Goal: Information Seeking & Learning: Compare options

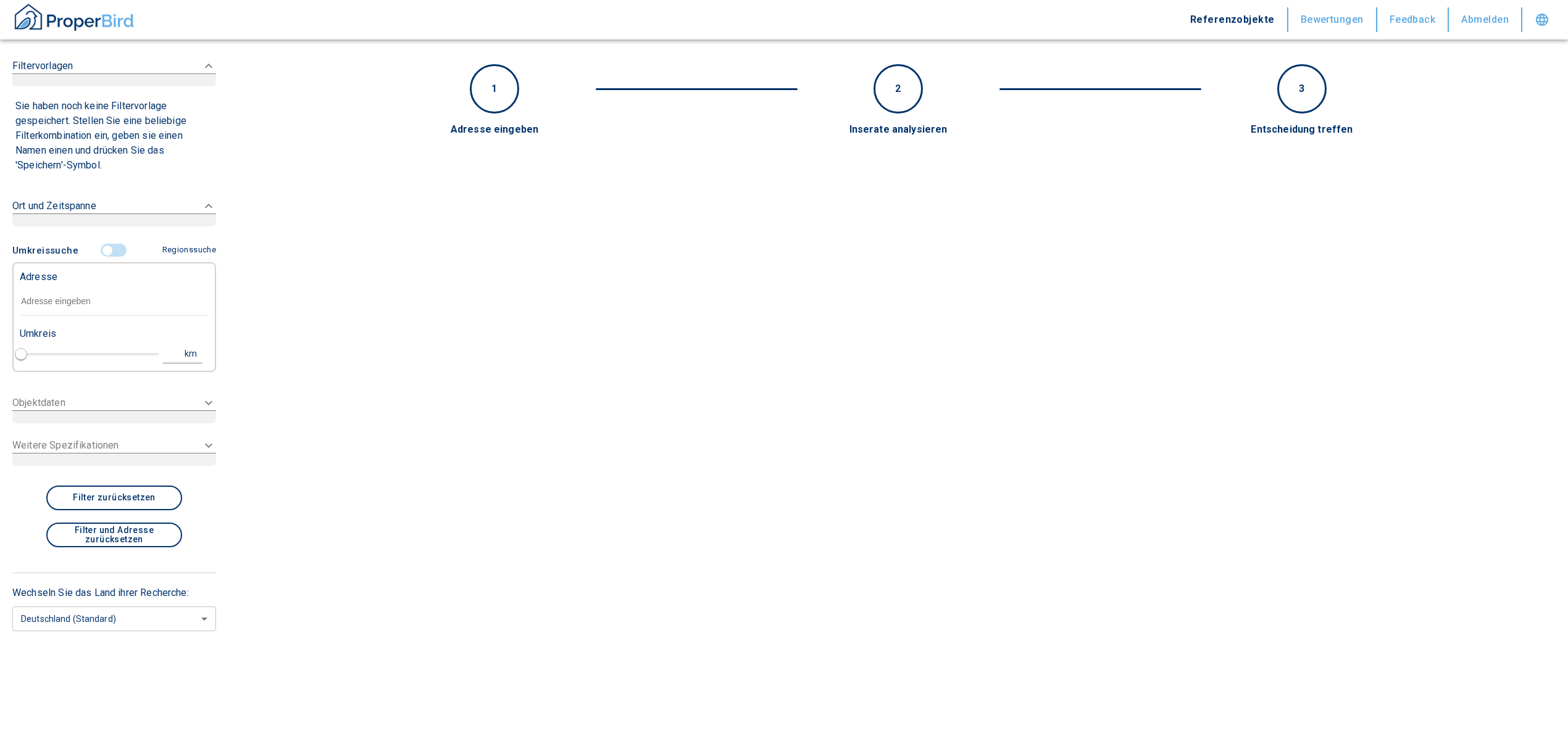
click at [78, 298] on input "text" at bounding box center [113, 301] width 189 height 29
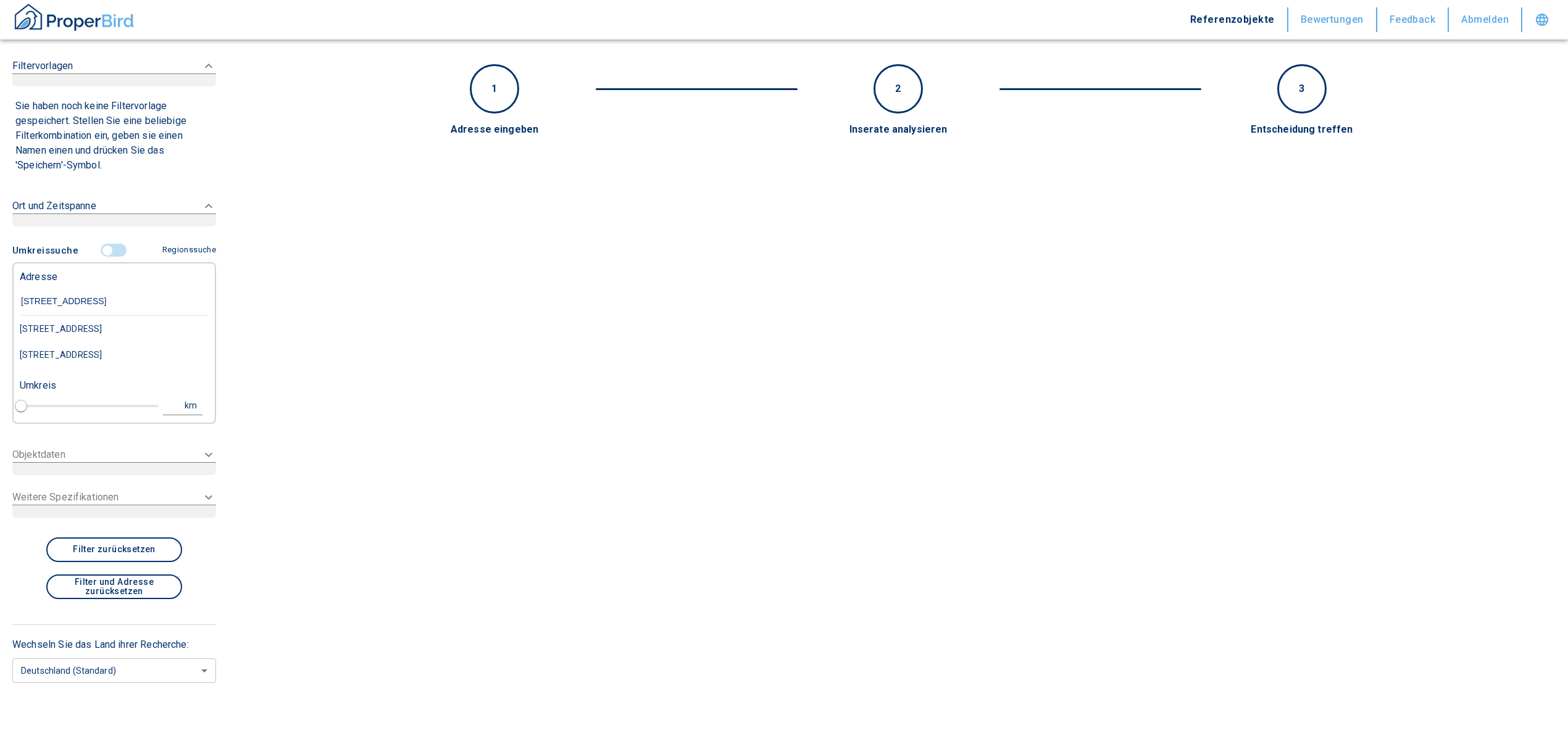
type input "[STREET_ADDRESS]"
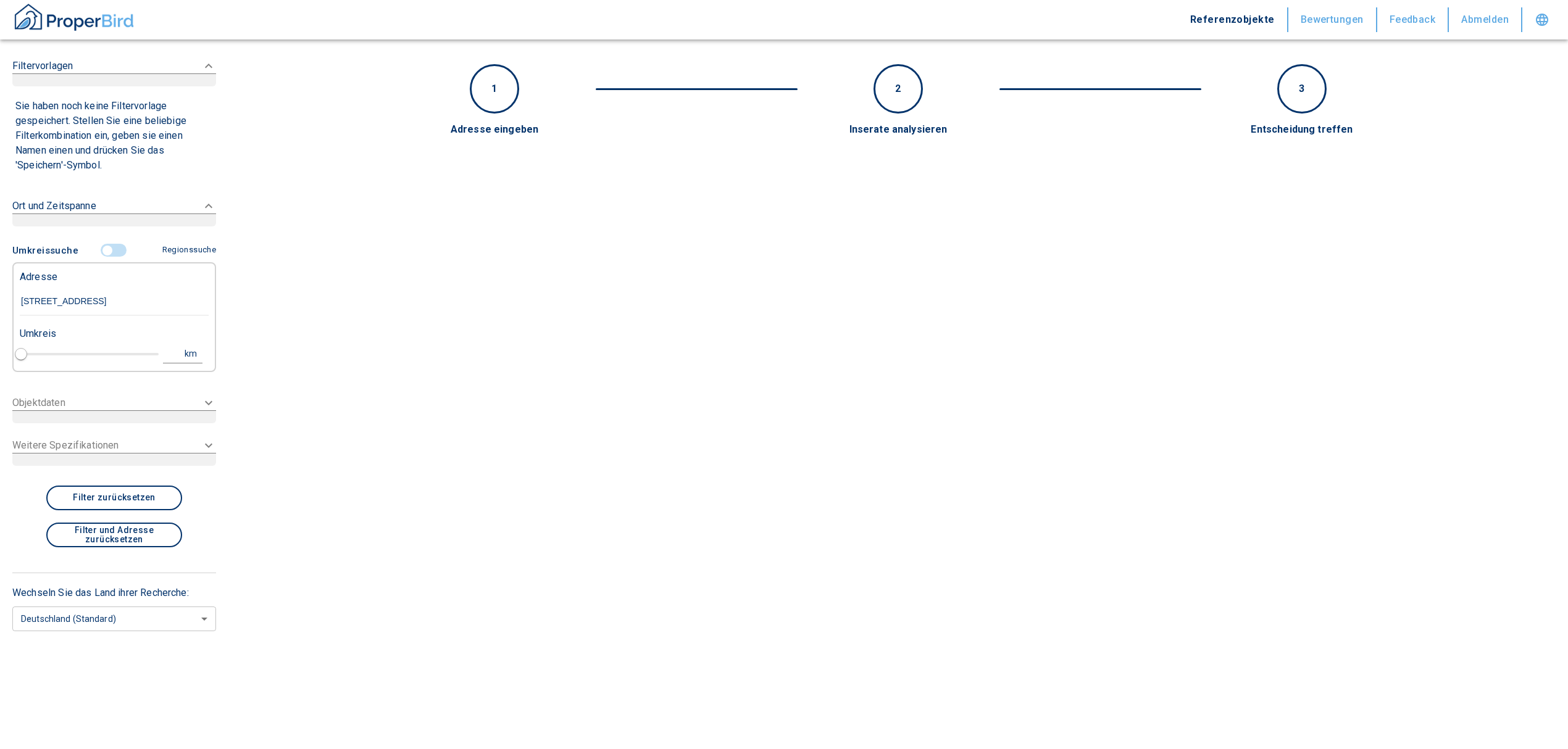
type input "1"
type input "2020"
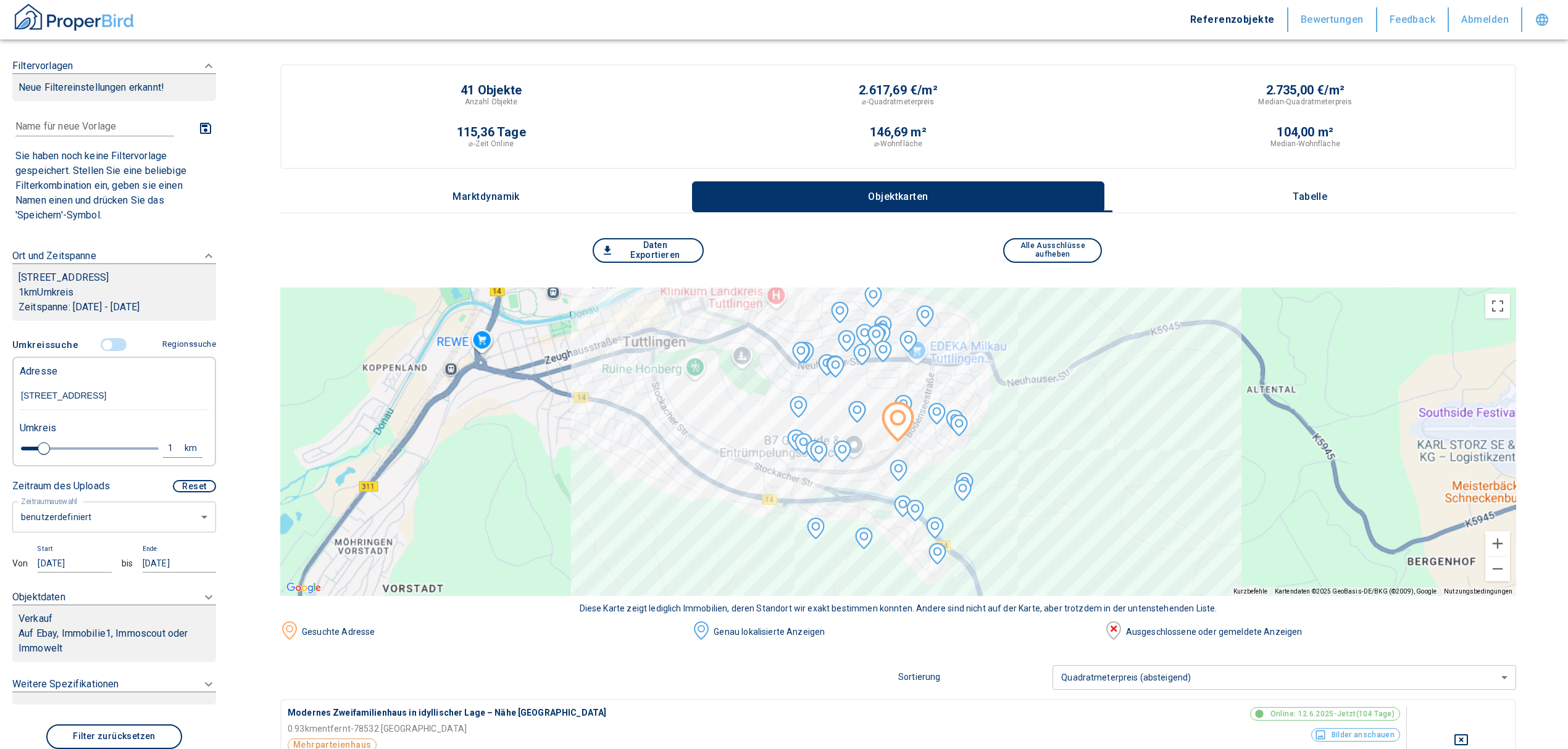
type input "[STREET_ADDRESS]"
click at [1324, 196] on p "Tabelle" at bounding box center [1309, 197] width 61 height 11
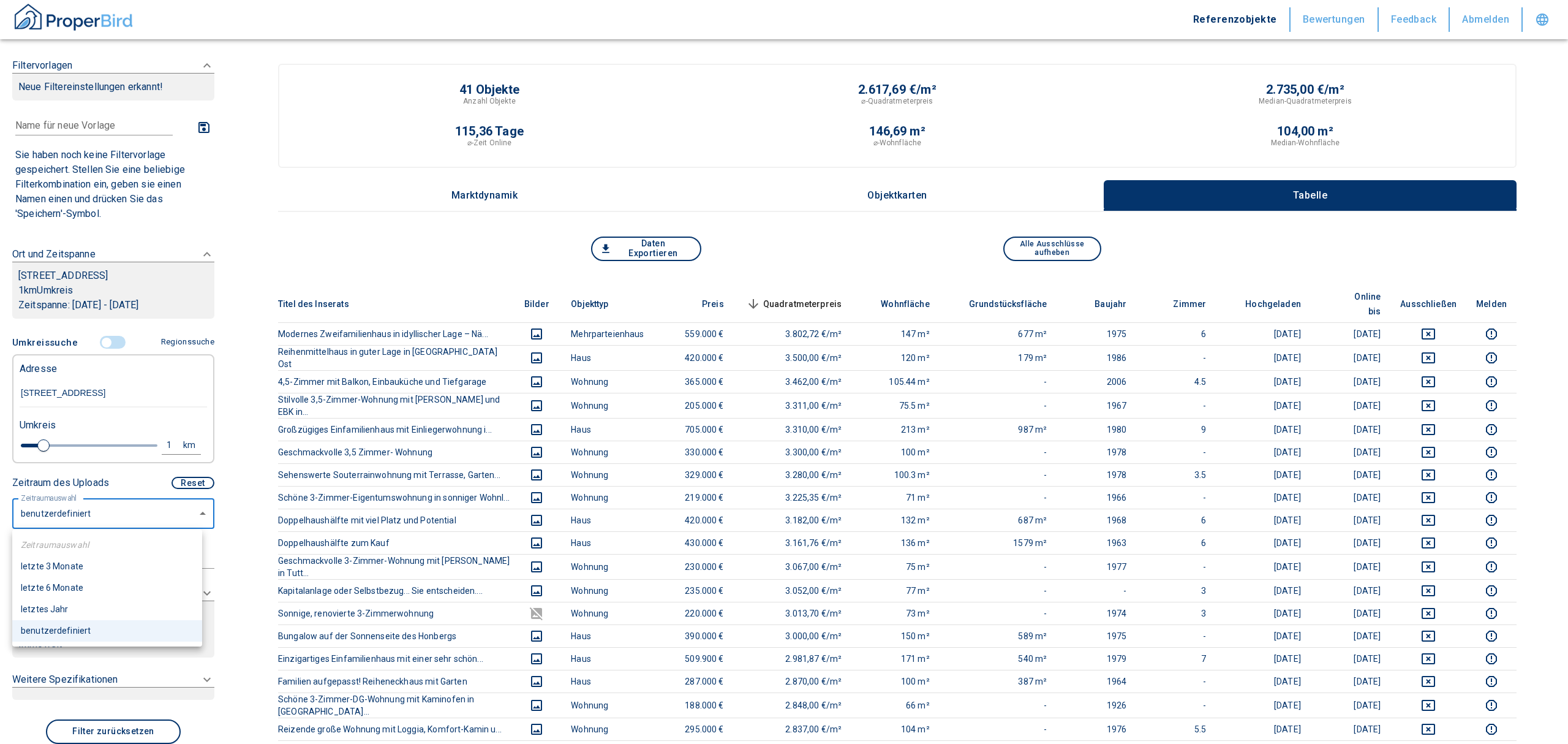
click at [70, 585] on li "letzte 6 Monate" at bounding box center [107, 588] width 190 height 22
type input "2020"
type input "6"
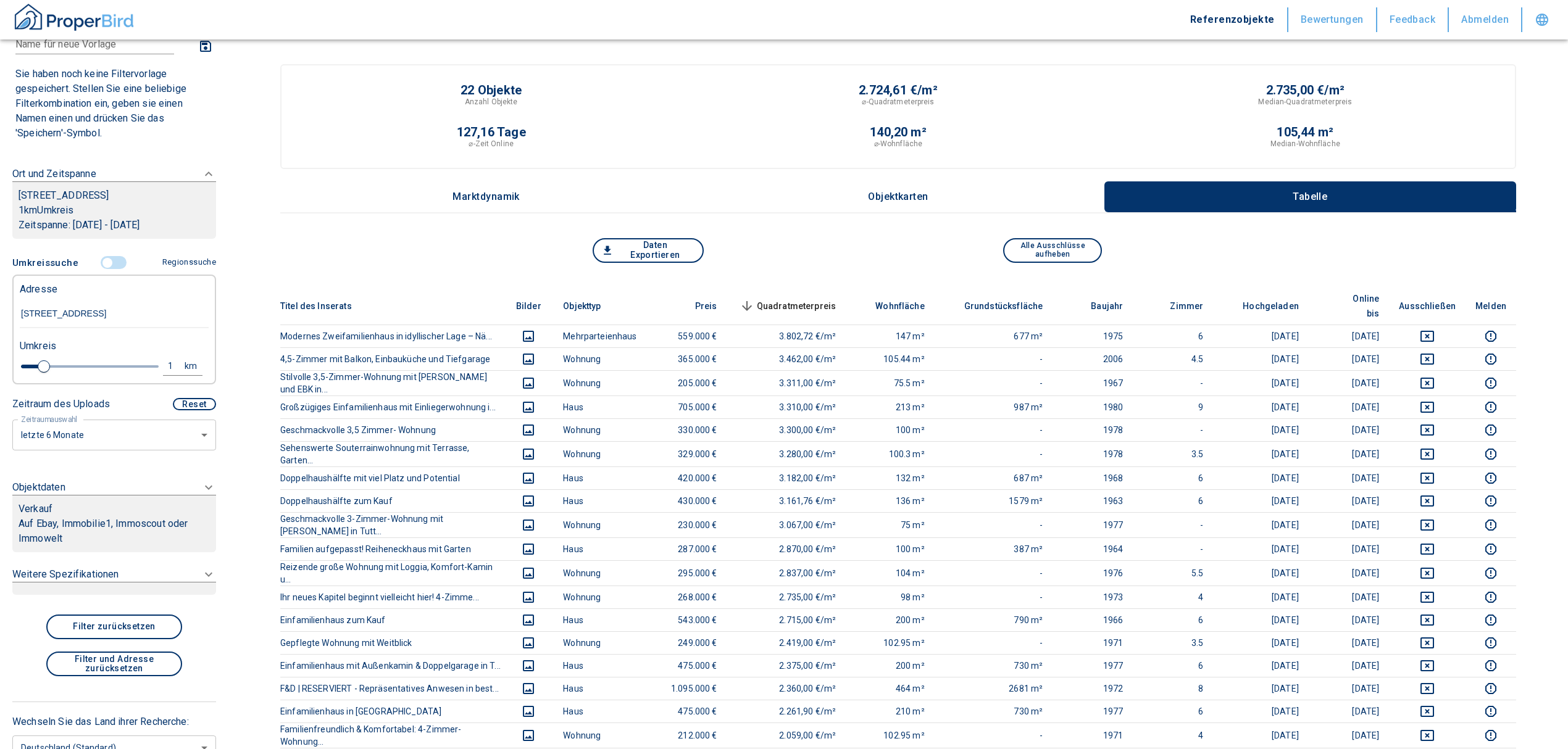
click at [127, 499] on div "Verkauf Auf Ebay, Immobilie1, Immoscout oder Immowelt" at bounding box center [114, 524] width 204 height 57
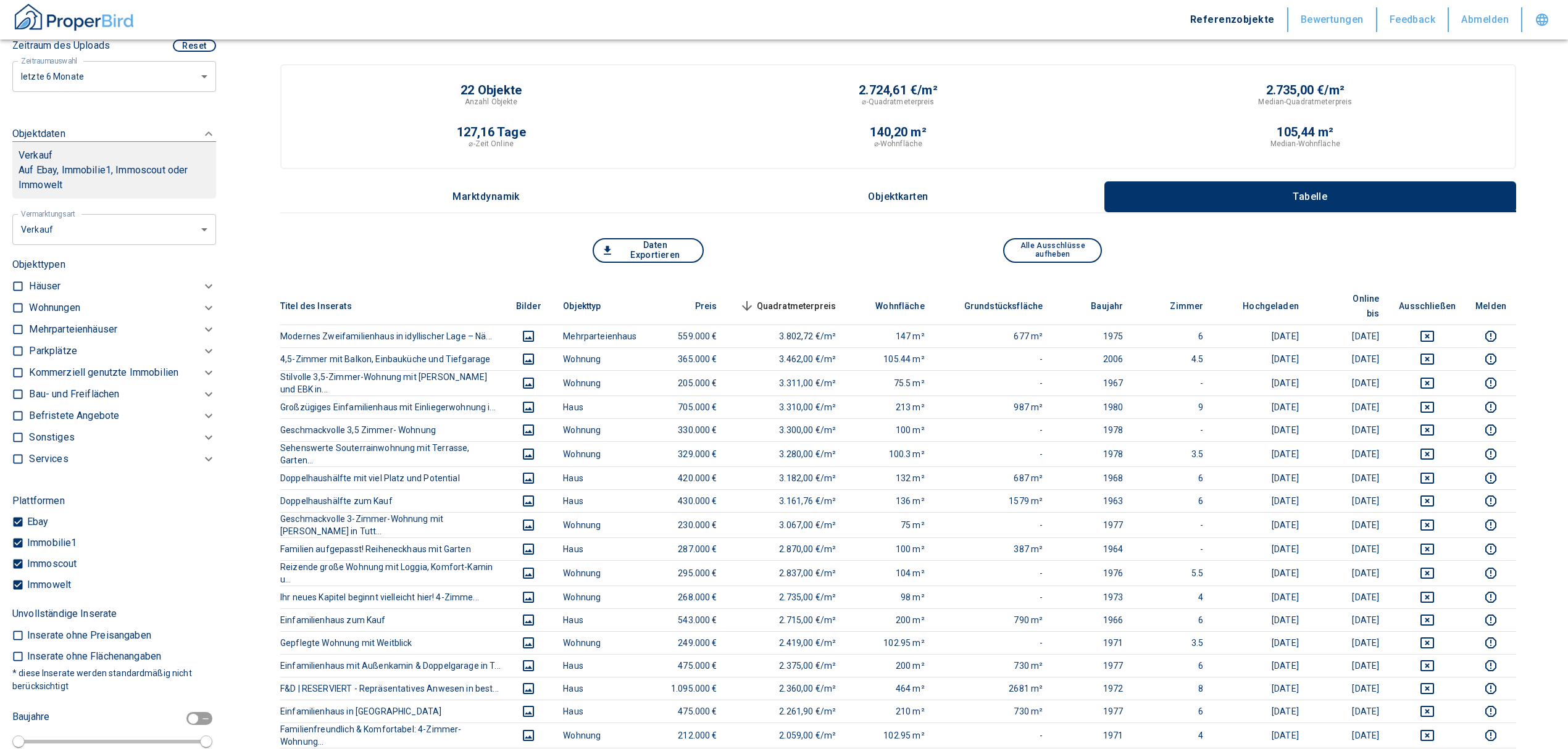
scroll to position [300, 0]
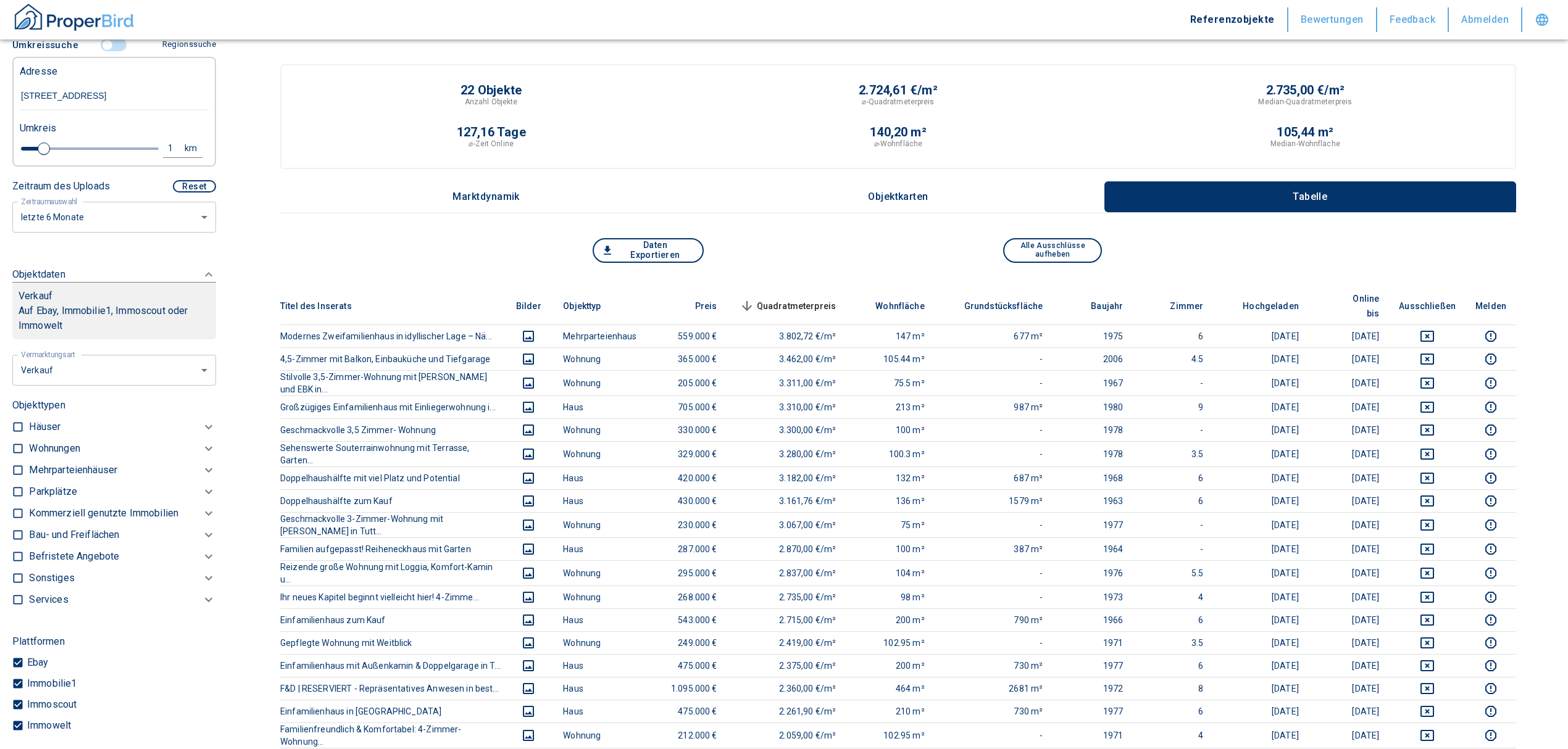
click at [144, 364] on body "Referenzobjekte Bewertungen Feedback Abmelden Filtervorlagen Neue Filtereinstel…" at bounding box center [784, 636] width 1568 height 1272
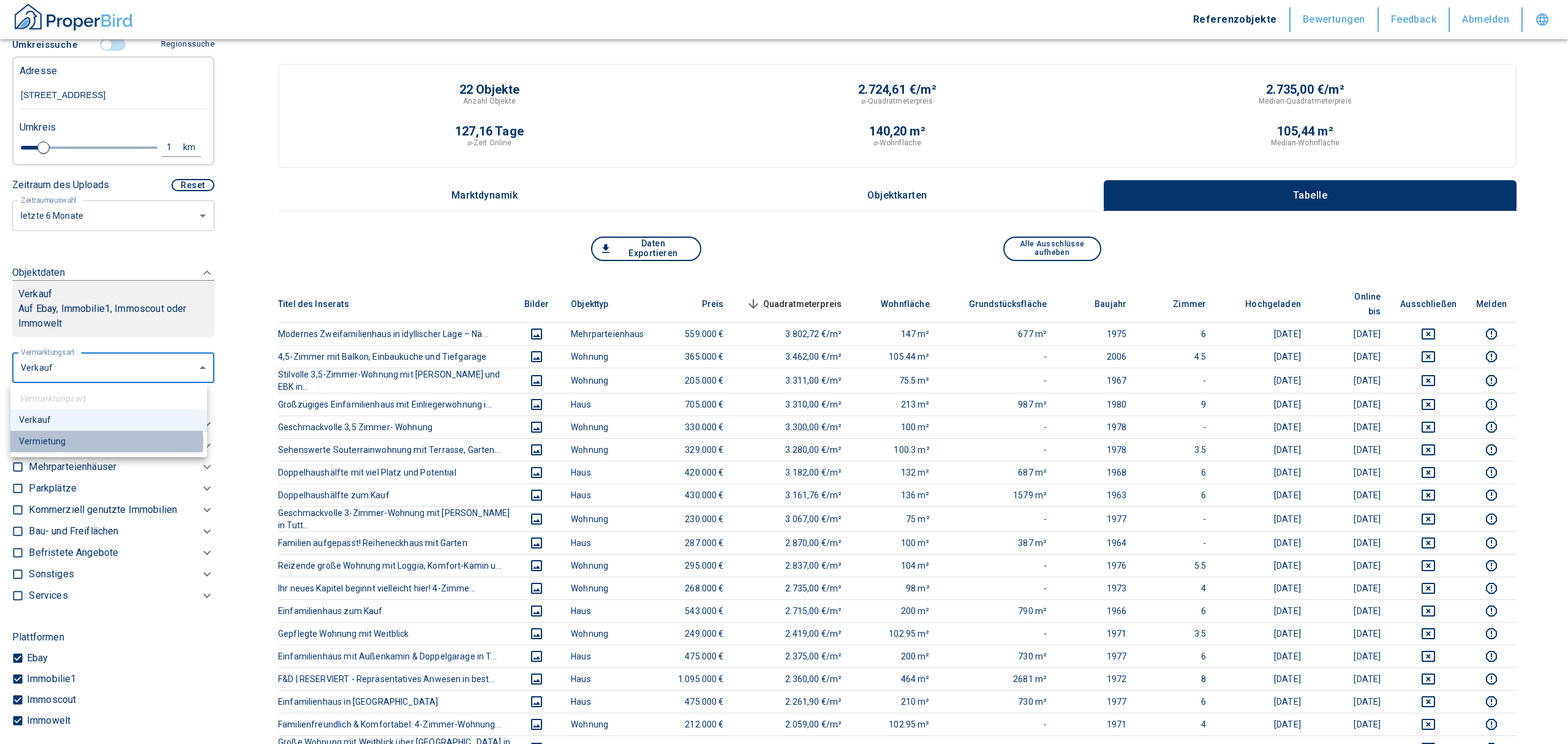
click at [94, 441] on li "Vermietung" at bounding box center [109, 441] width 197 height 22
type input "rent"
type input "2020"
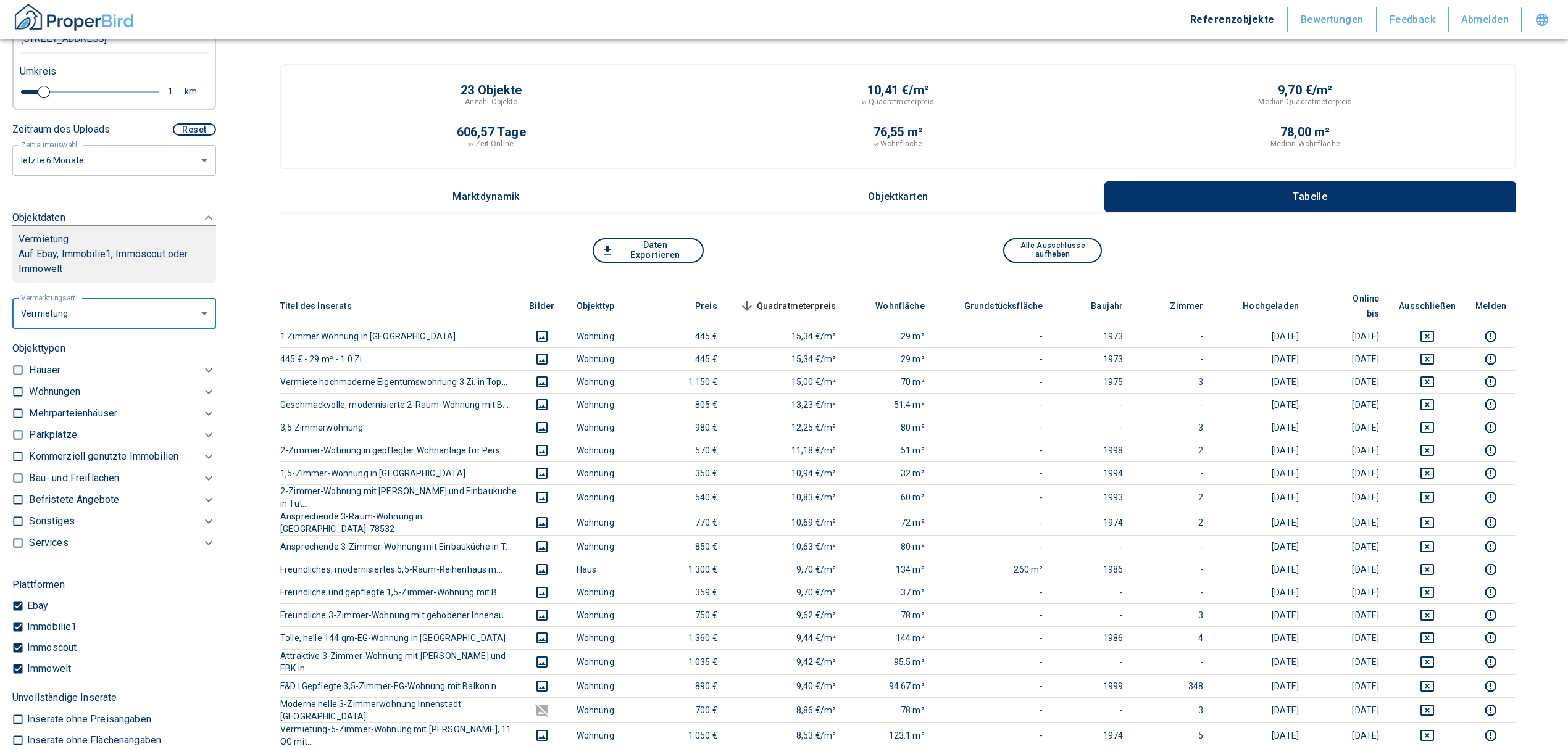
scroll to position [382, 0]
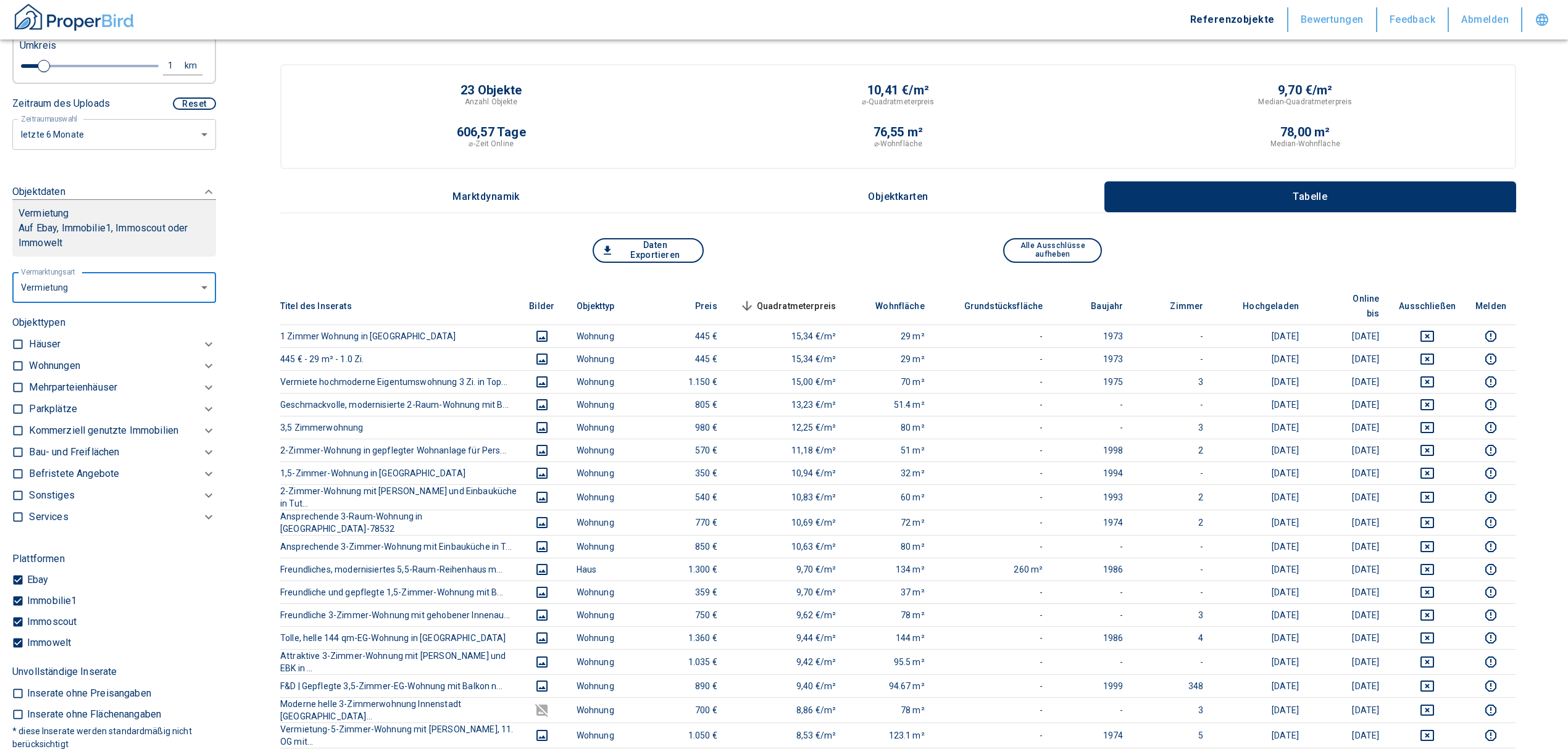
click at [19, 361] on input "checkbox" at bounding box center [18, 366] width 12 height 12
checkbox input "true"
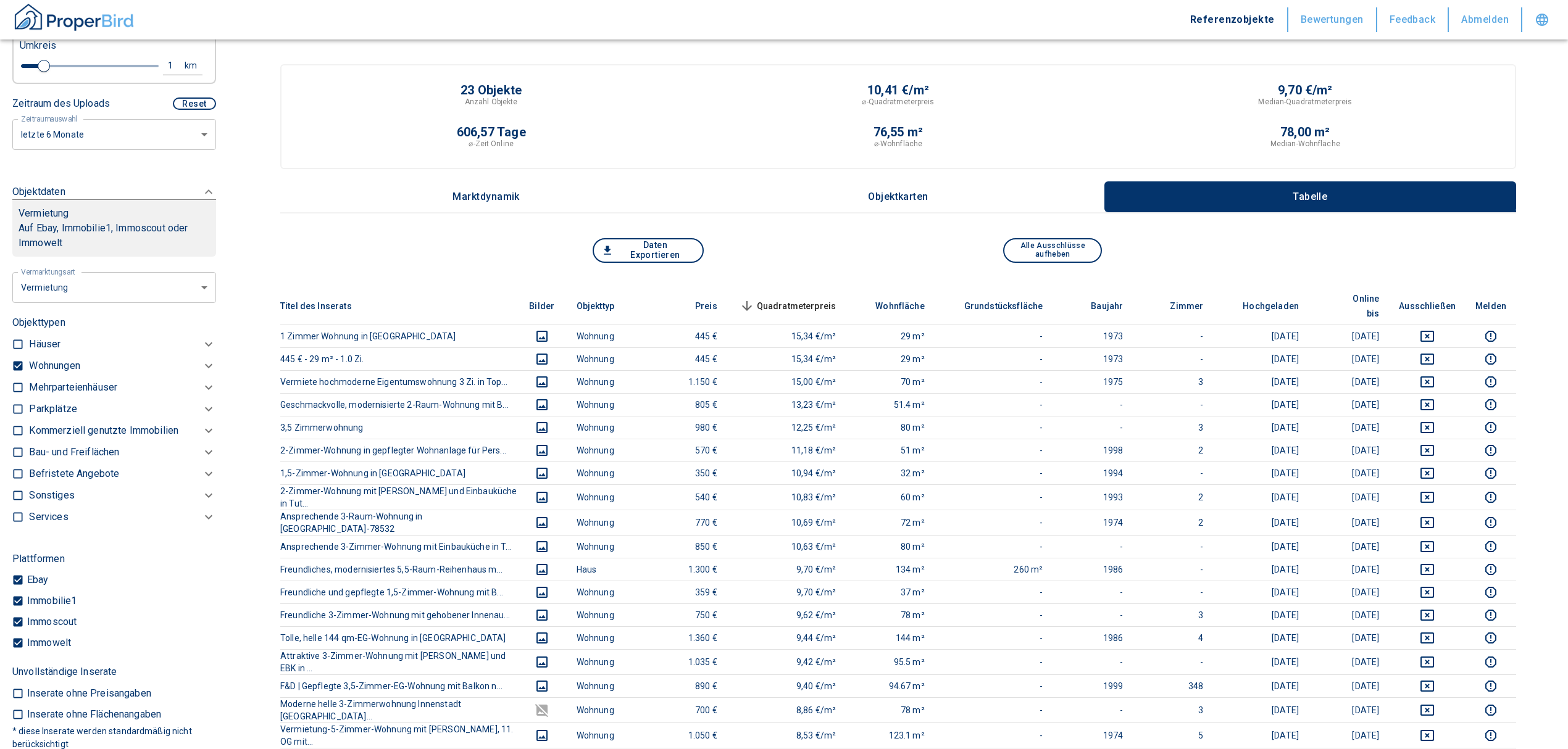
checkbox input "true"
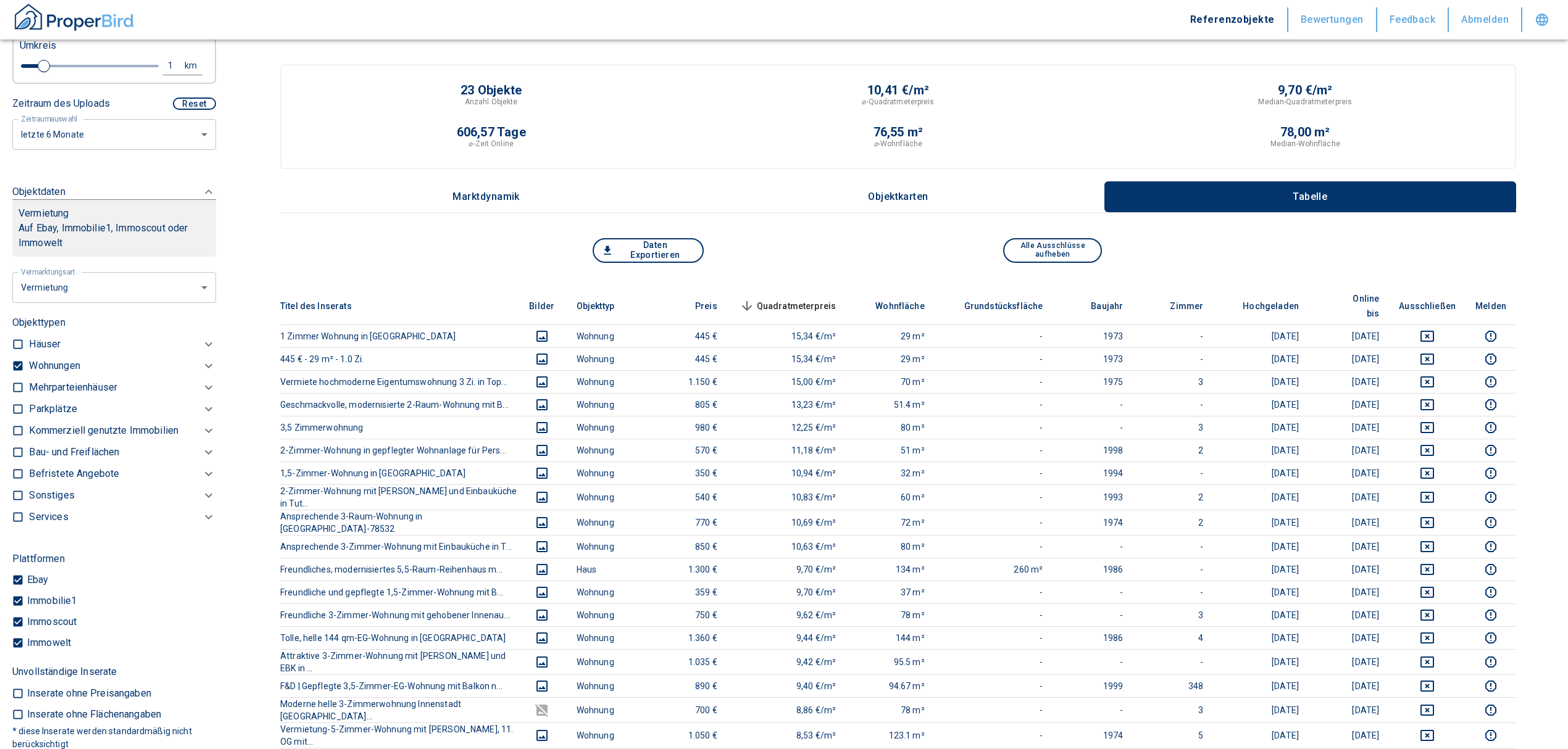
type input "2020"
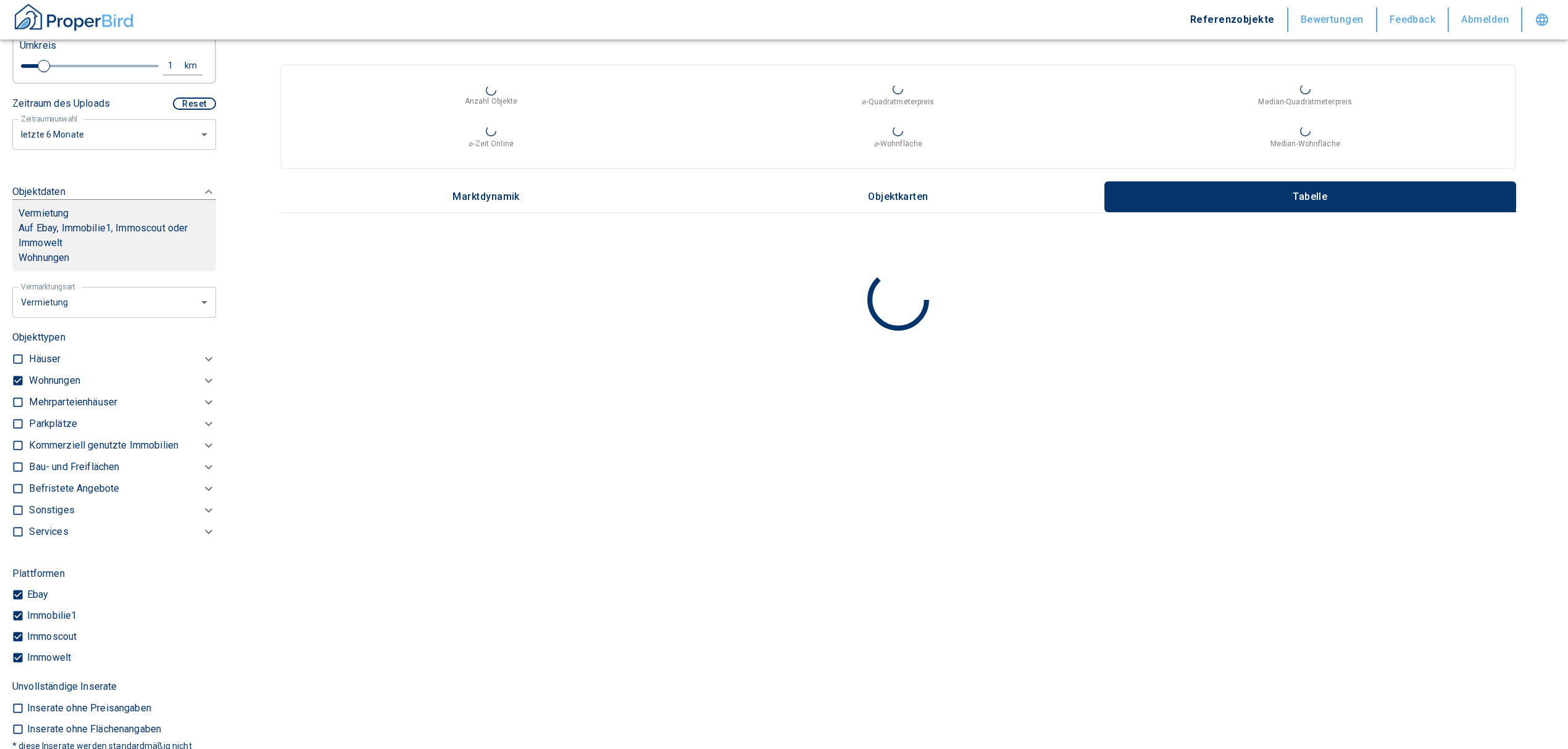
click at [59, 376] on p "Wohnungen" at bounding box center [54, 380] width 51 height 15
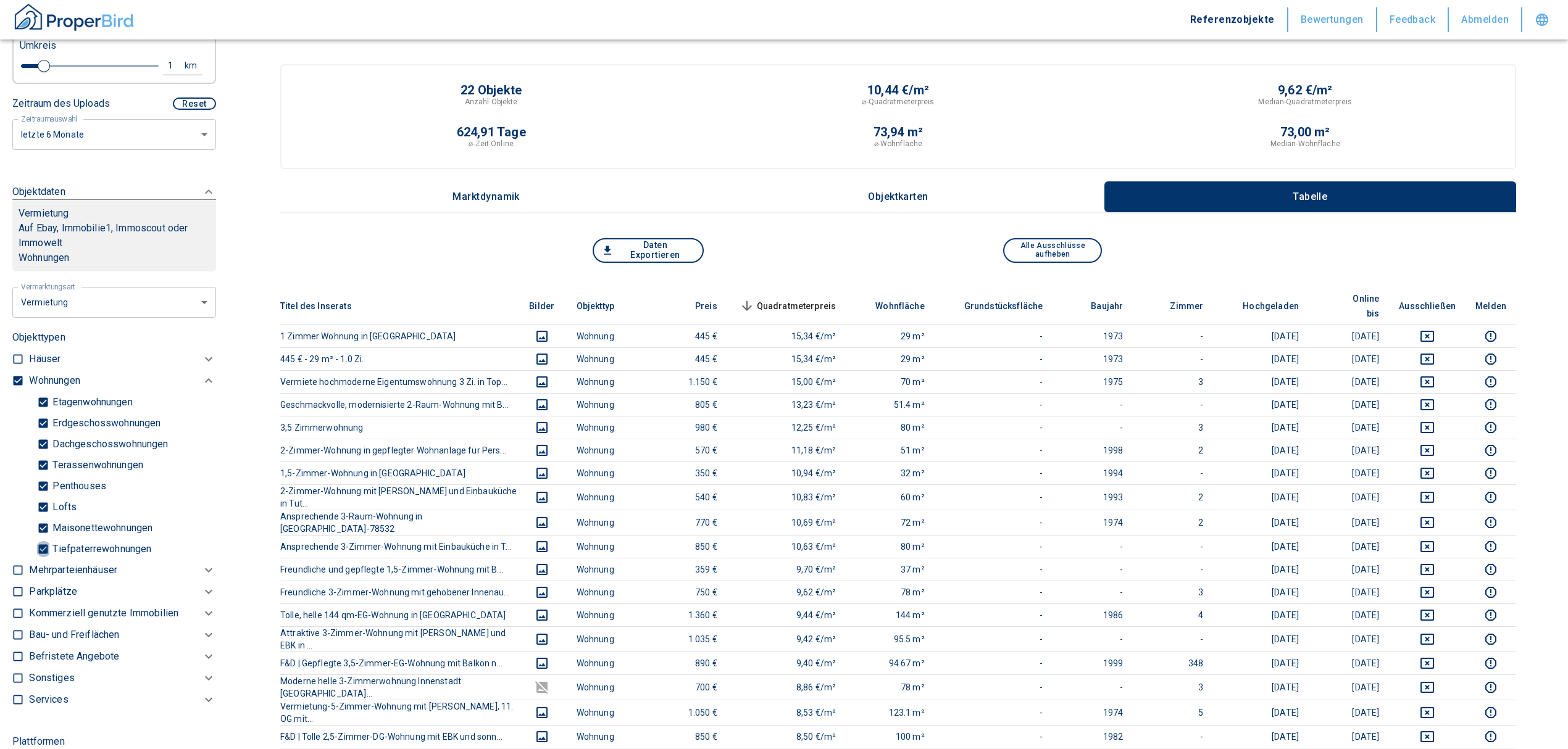
click at [46, 545] on input "Tiefpaterrewohnungen" at bounding box center [44, 549] width 12 height 22
checkbox input "false"
type input "2020"
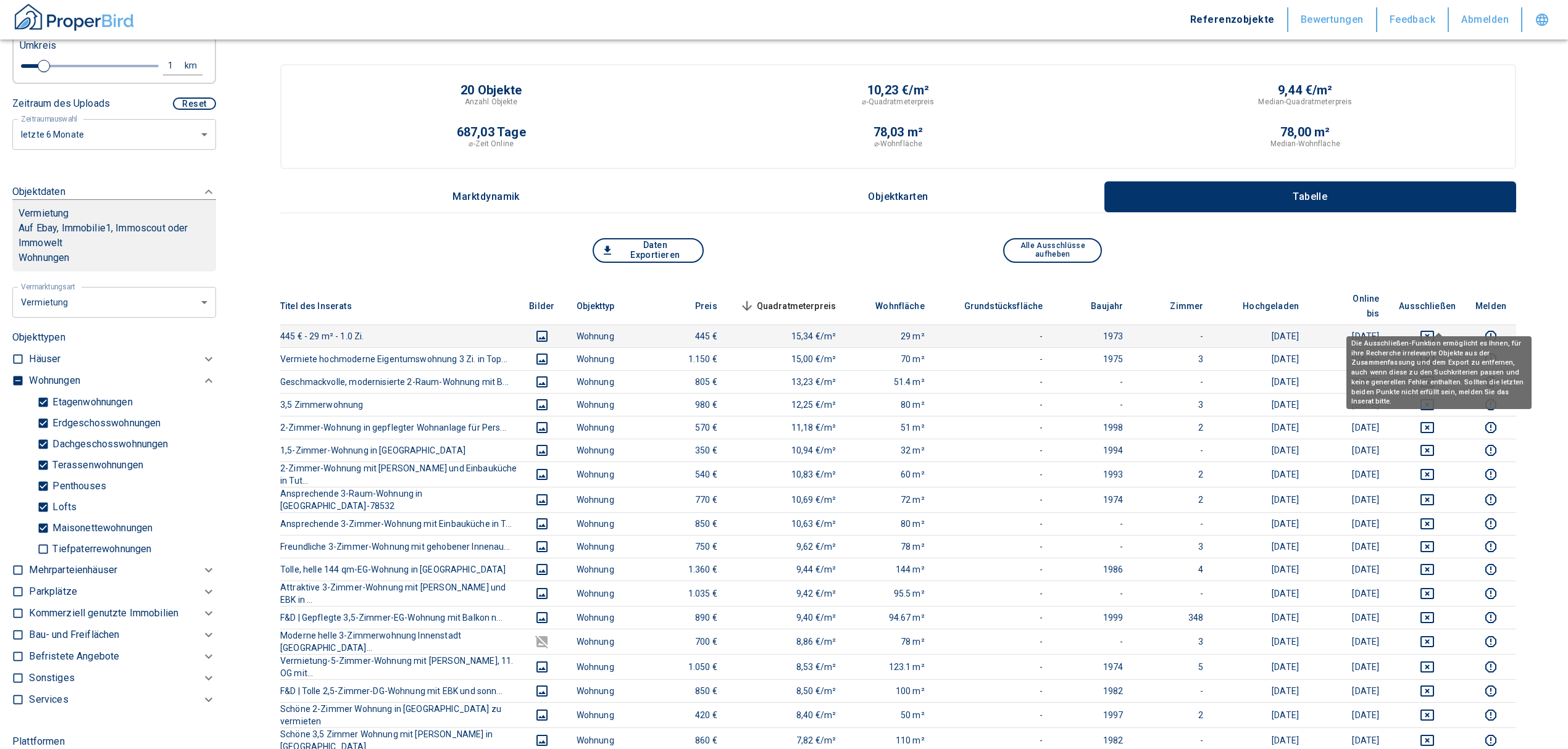
click at [1434, 331] on icon "deselect this listing" at bounding box center [1427, 336] width 13 height 11
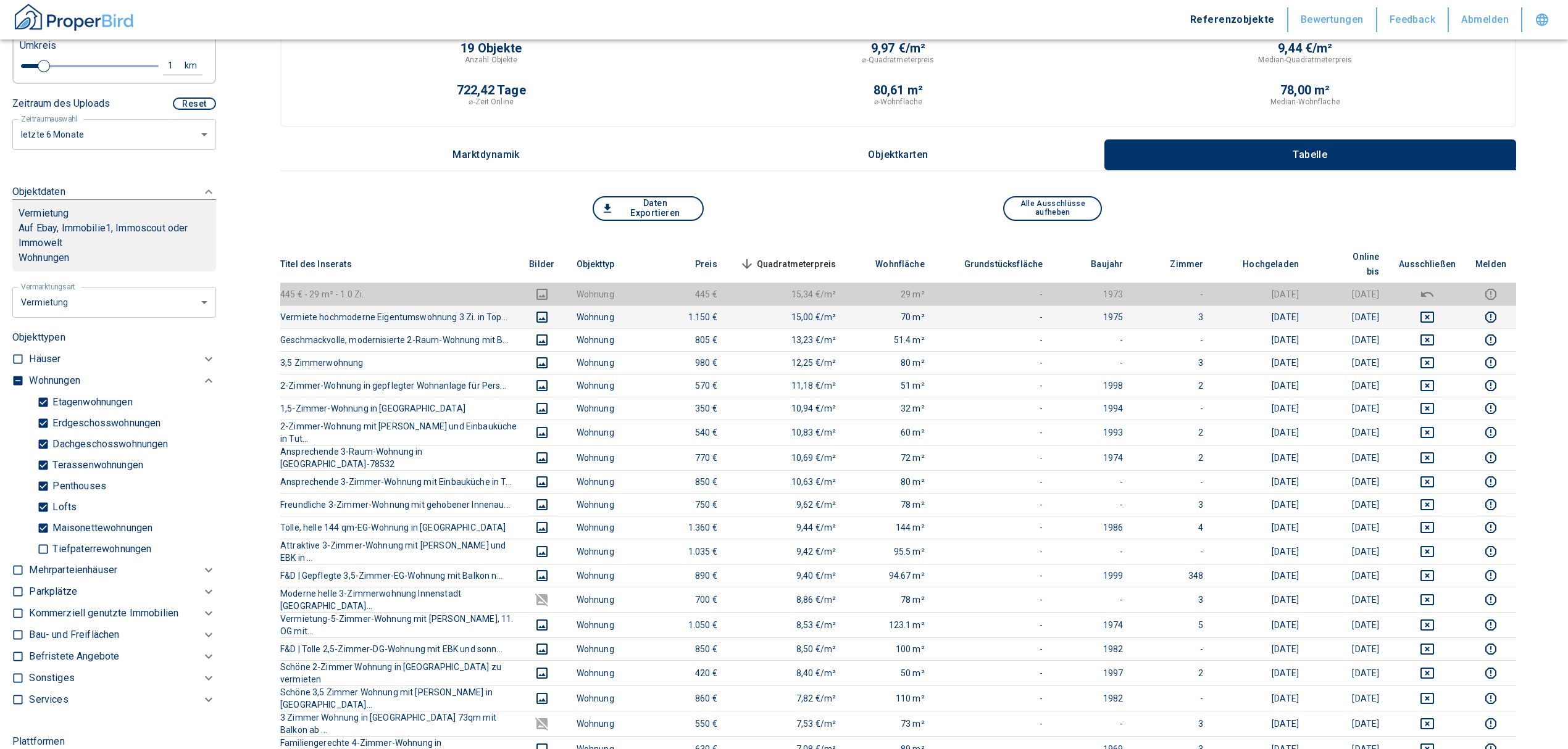
scroll to position [82, 0]
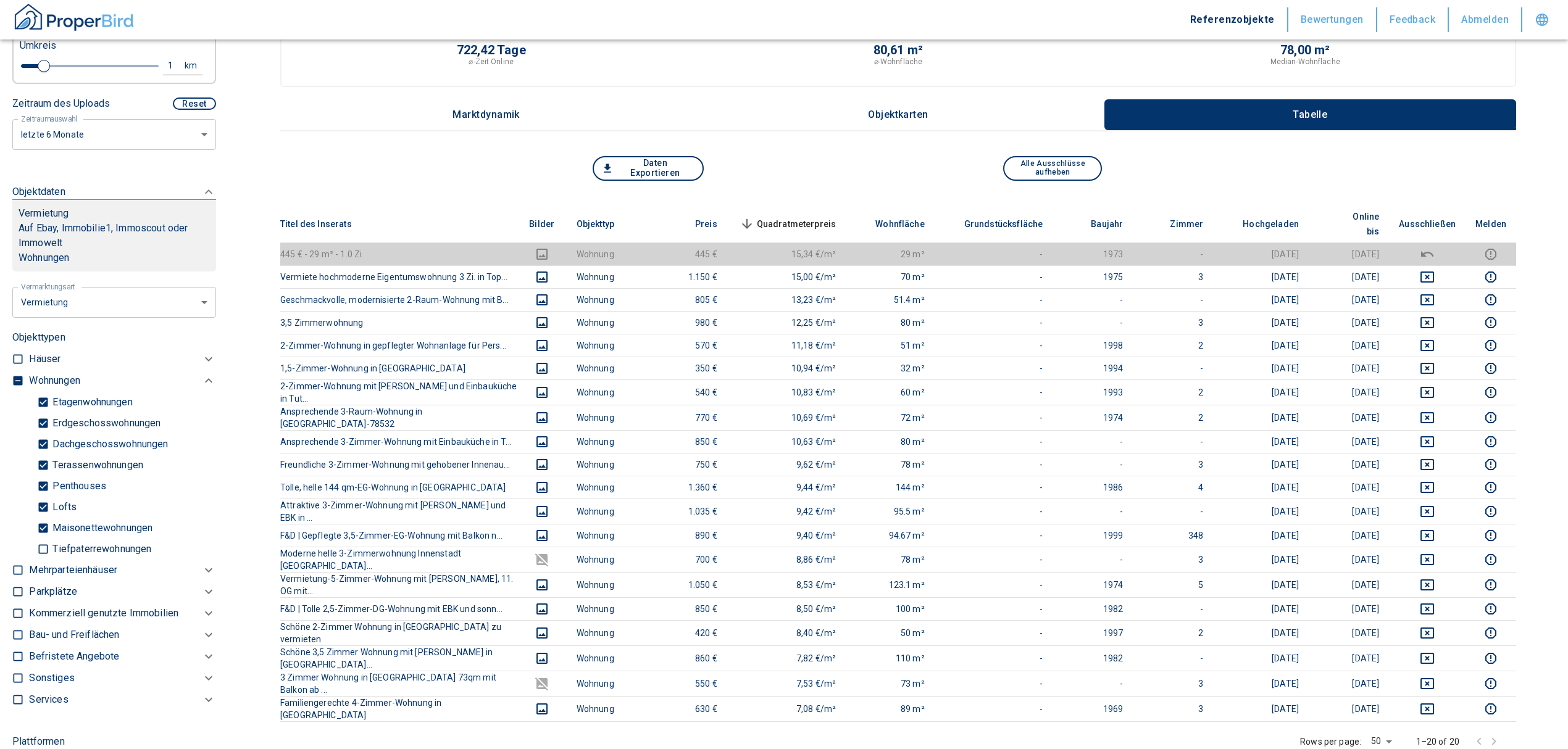
click at [783, 217] on span "Quadratmeterpreis sorted descending" at bounding box center [787, 224] width 100 height 15
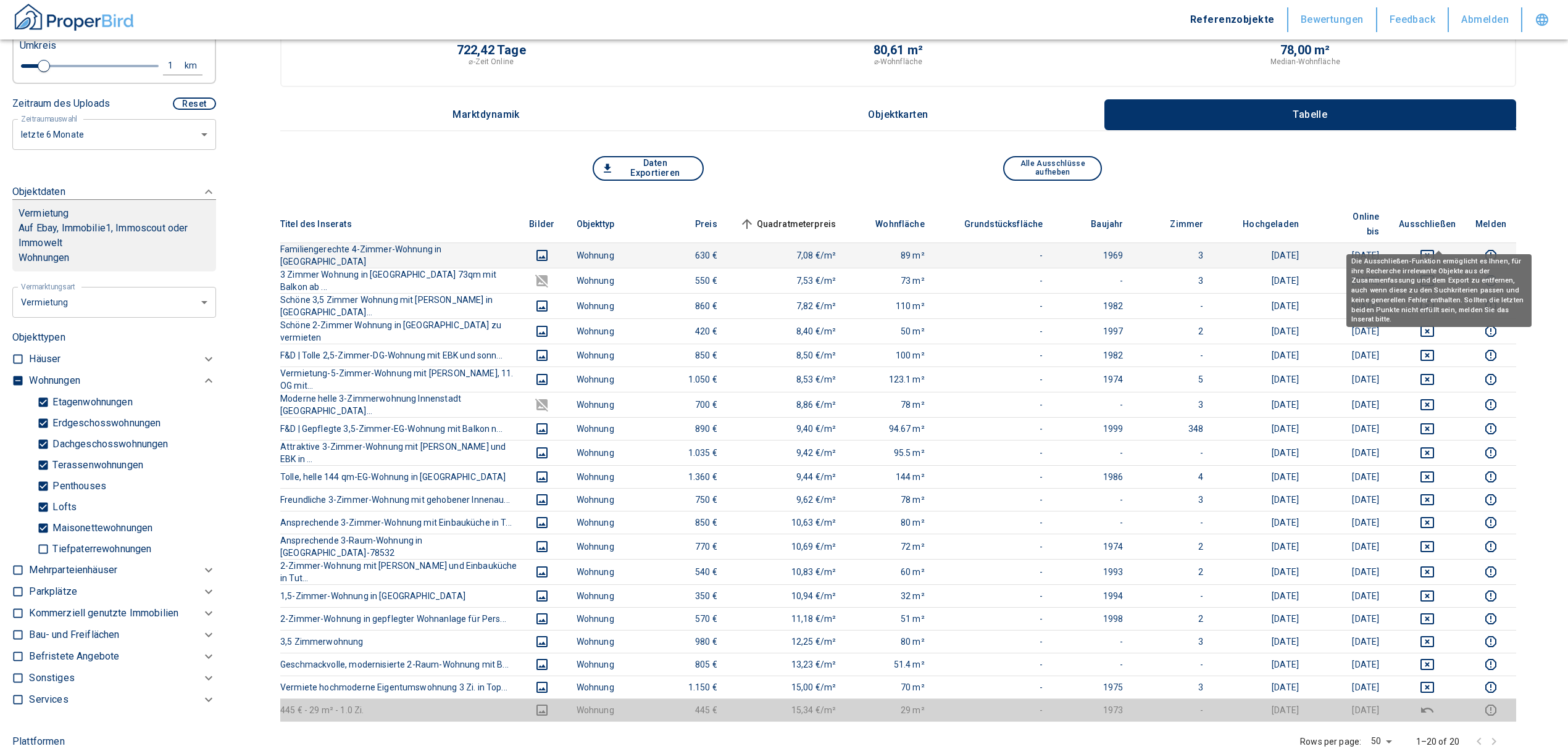
click at [1435, 248] on icon "deselect this listing" at bounding box center [1427, 255] width 15 height 15
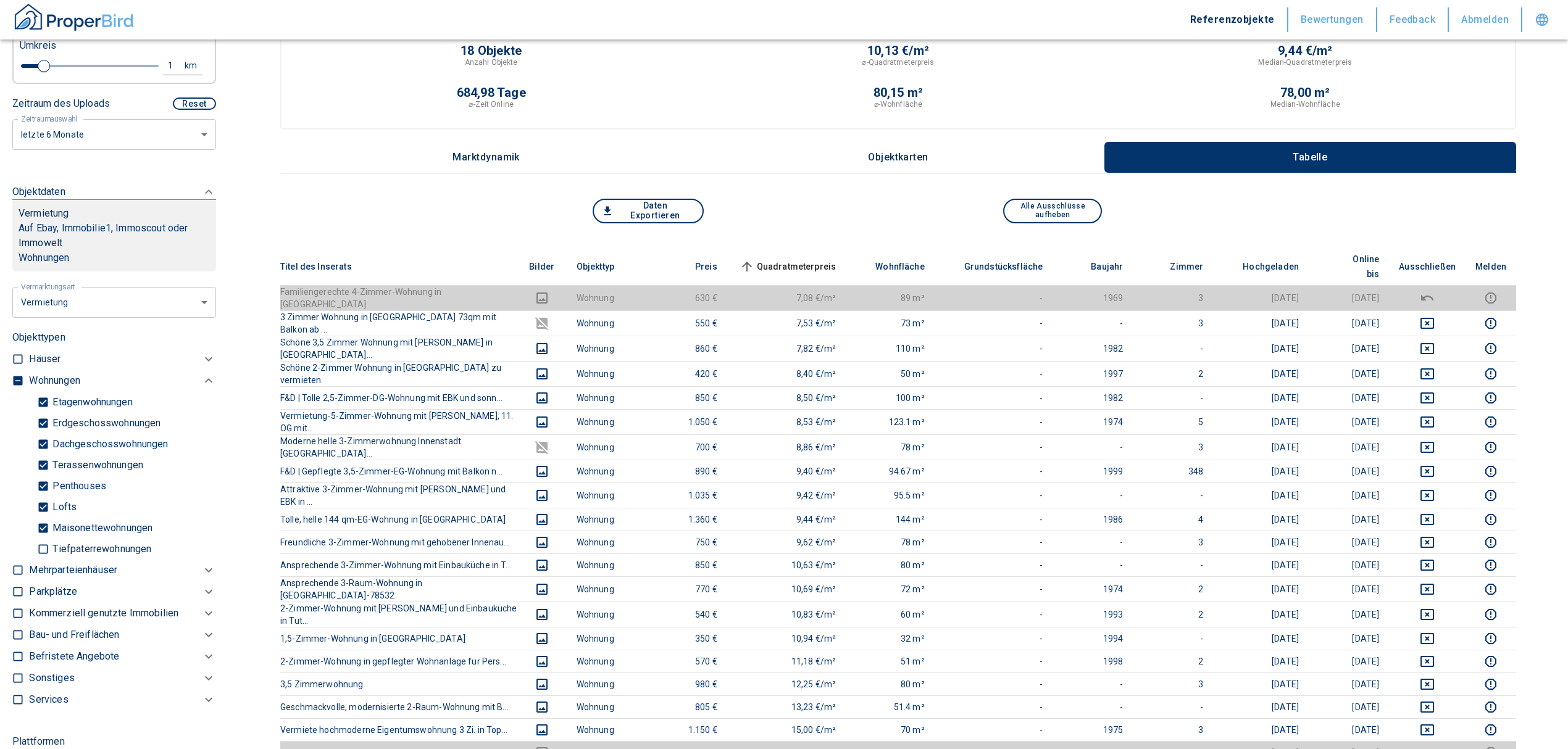
scroll to position [0, 0]
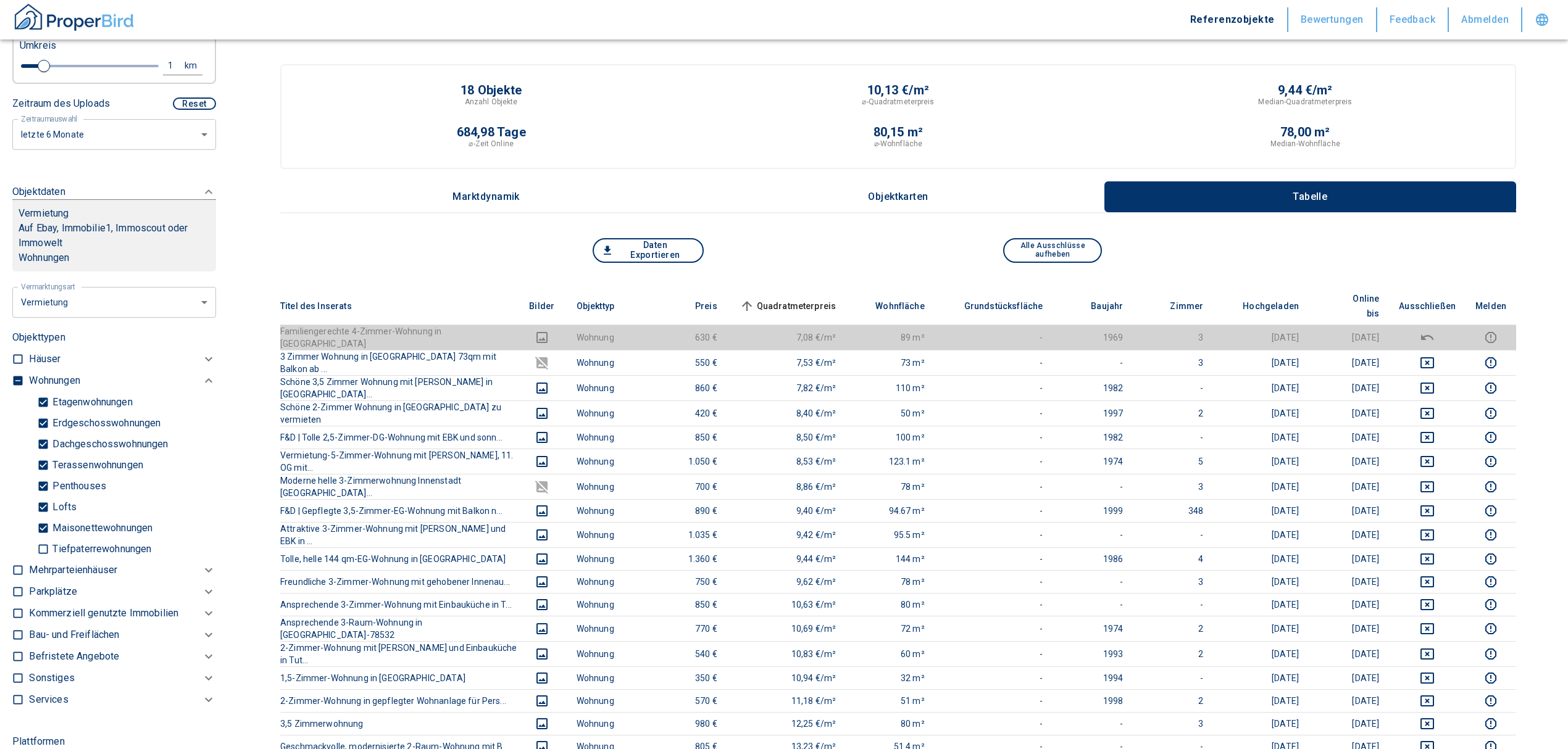
click at [821, 298] on span "Quadratmeterpreis sorted ascending" at bounding box center [787, 305] width 100 height 15
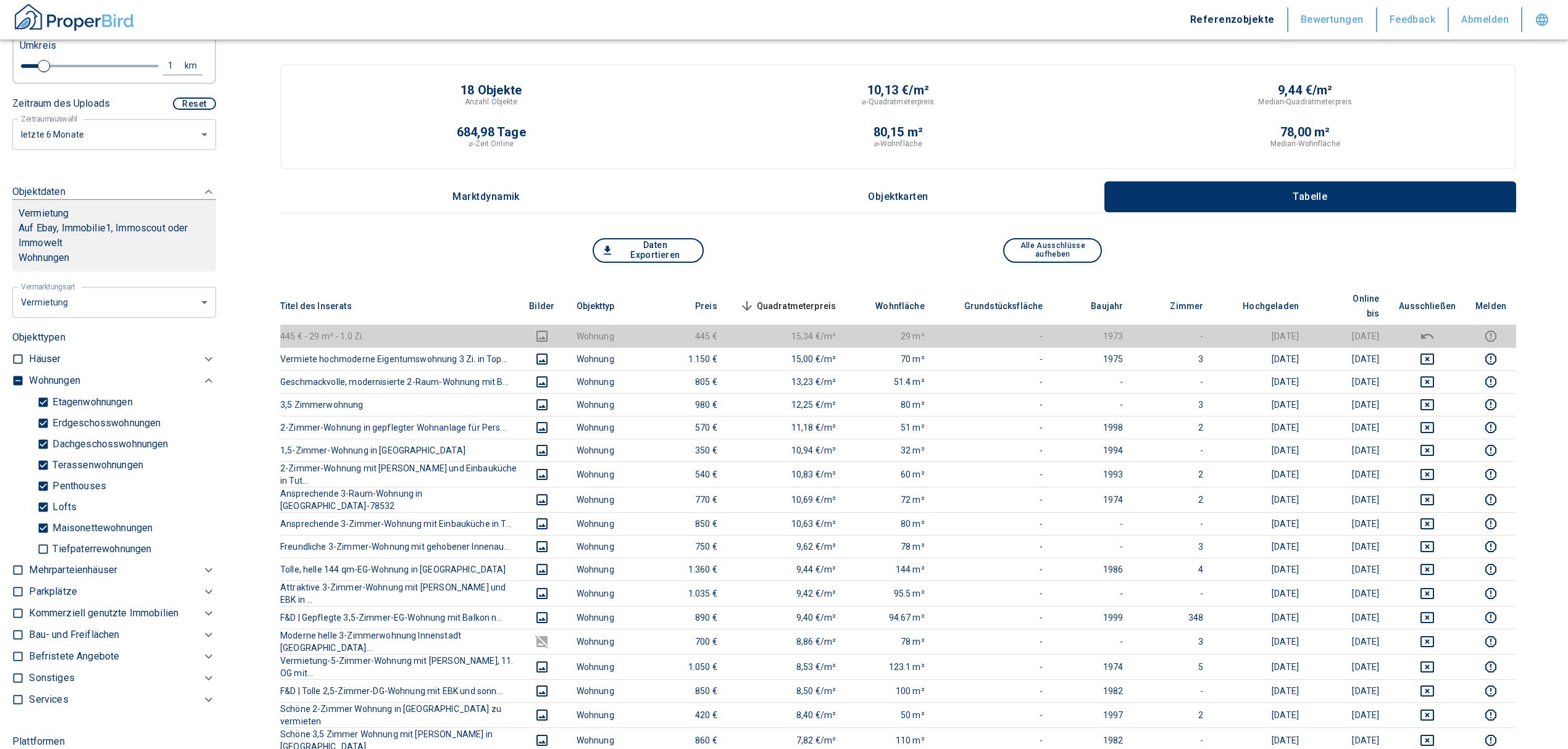
click at [814, 298] on span "Quadratmeterpreis sorted descending" at bounding box center [787, 305] width 100 height 15
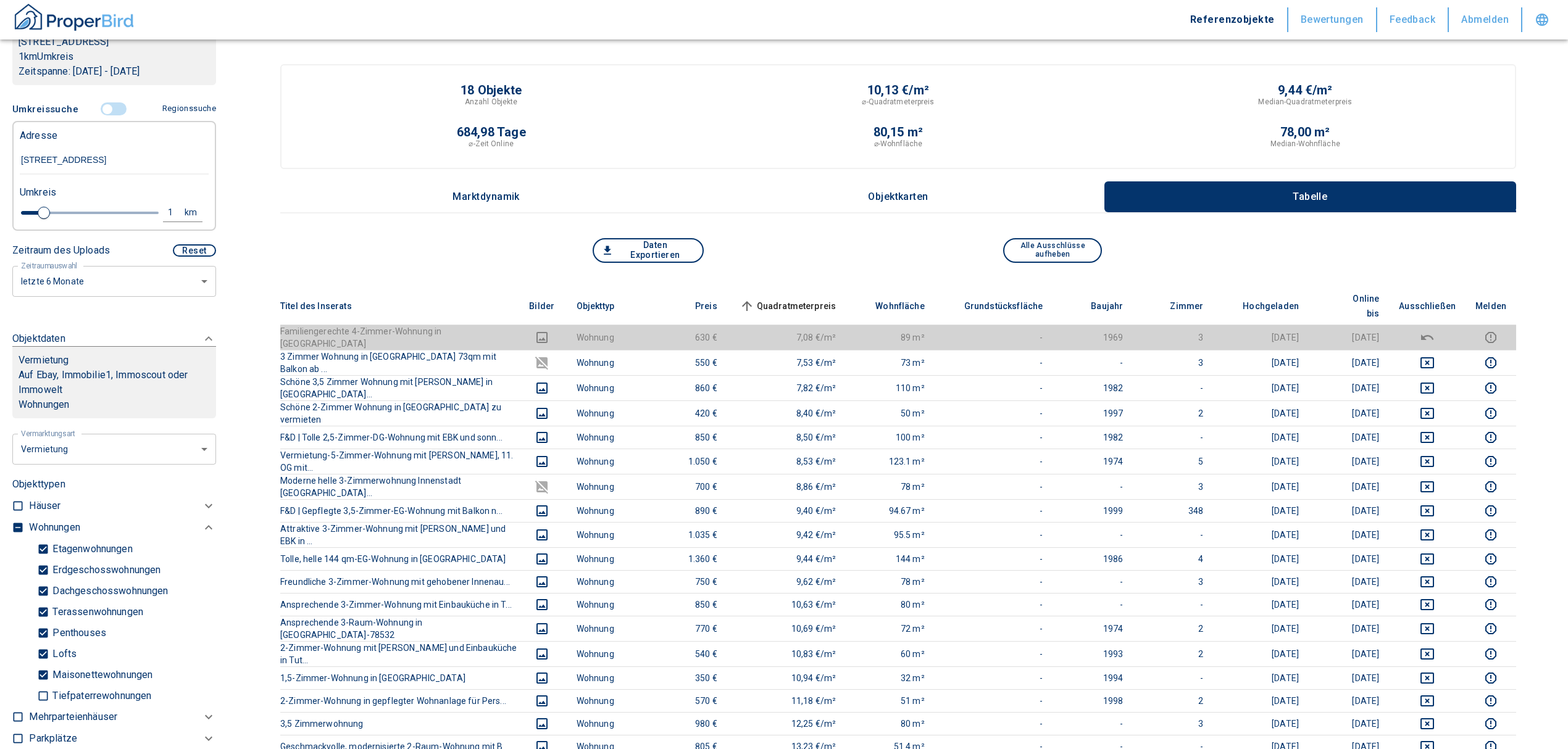
scroll to position [136, 0]
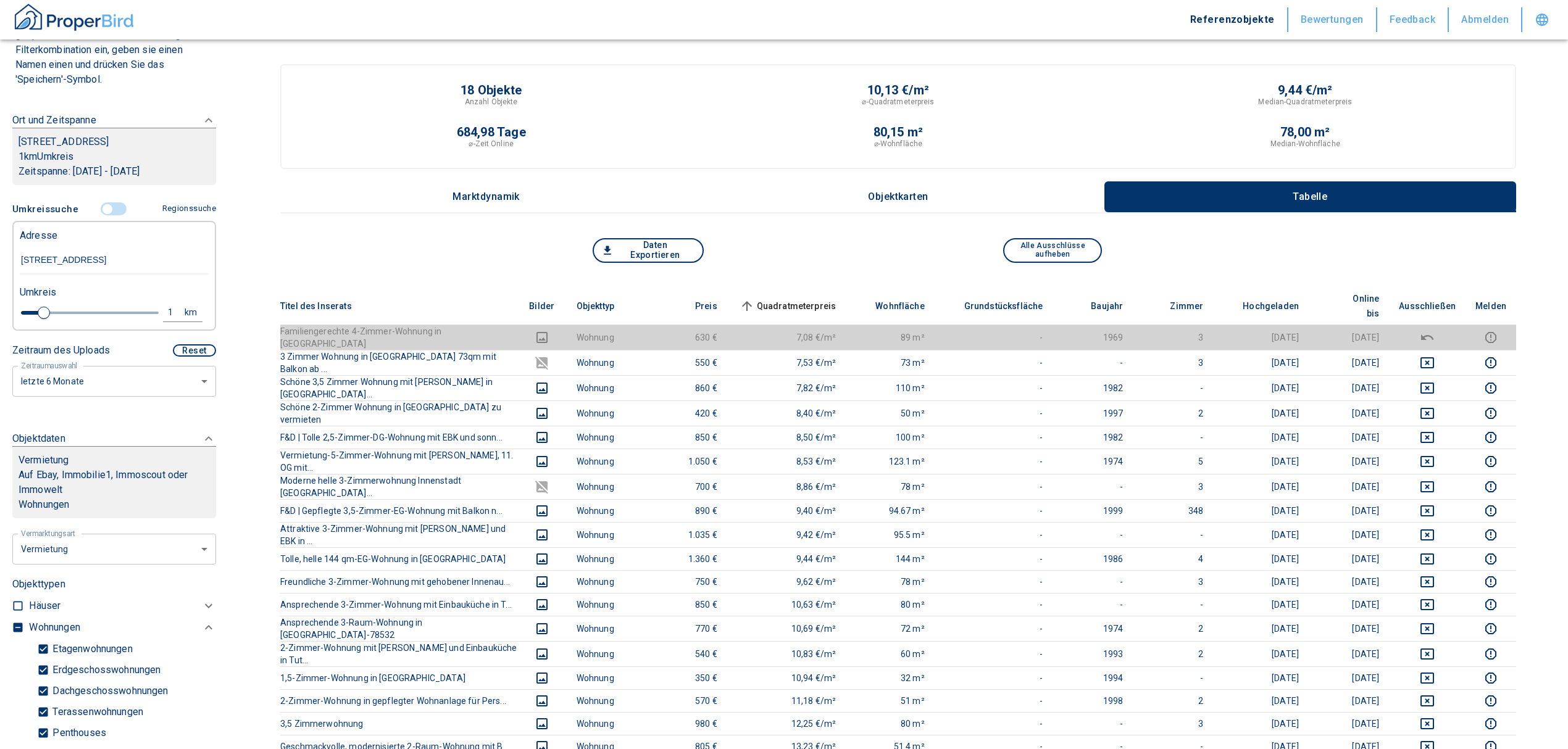
click at [97, 203] on span at bounding box center [114, 209] width 36 height 23
click at [101, 205] on input "controlled" at bounding box center [107, 208] width 37 height 13
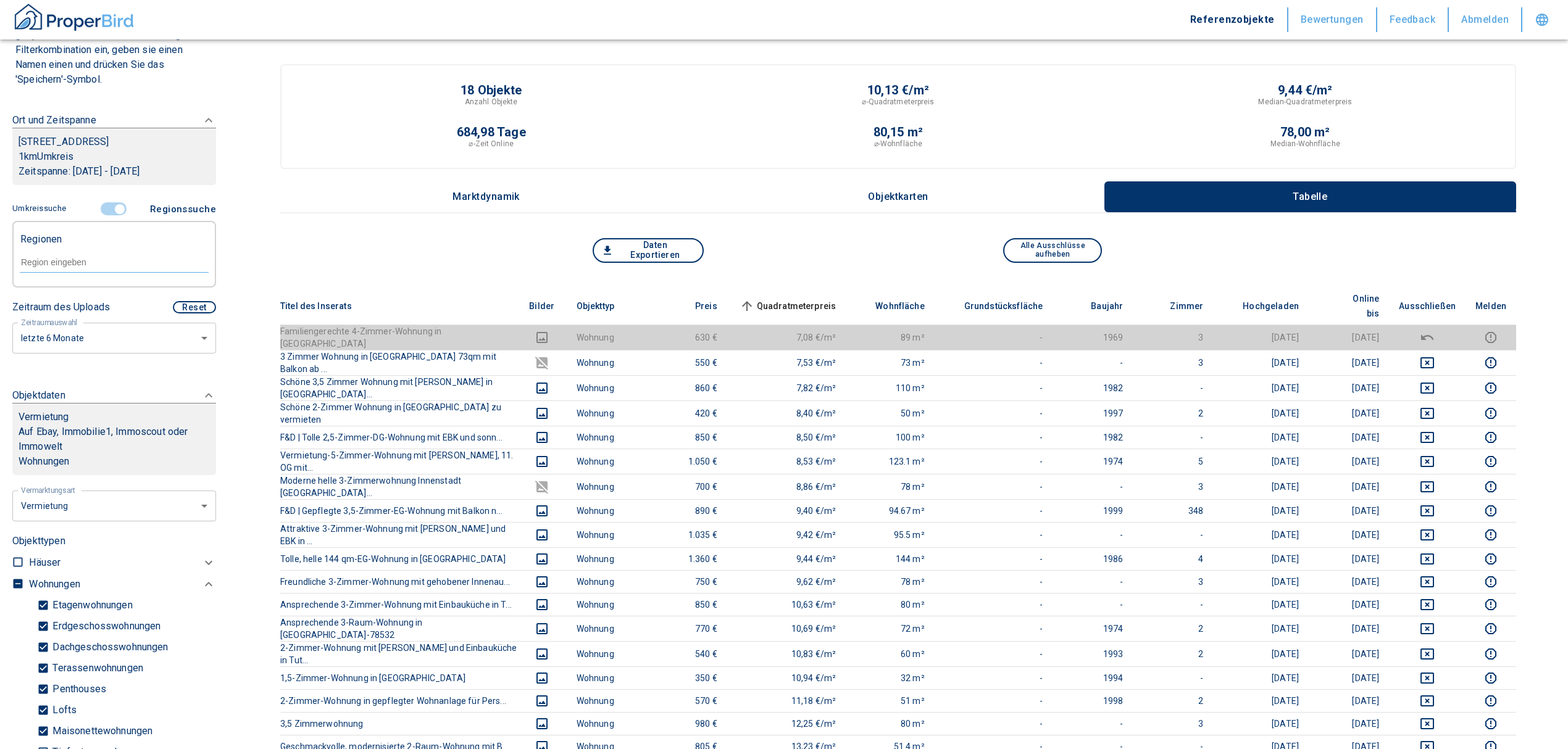
click at [90, 253] on div at bounding box center [113, 261] width 189 height 22
click at [93, 287] on li "78532 [GEOGRAPHIC_DATA]" at bounding box center [108, 291] width 177 height 23
type input "78532"
type input "2020"
type input "78532 [GEOGRAPHIC_DATA]"
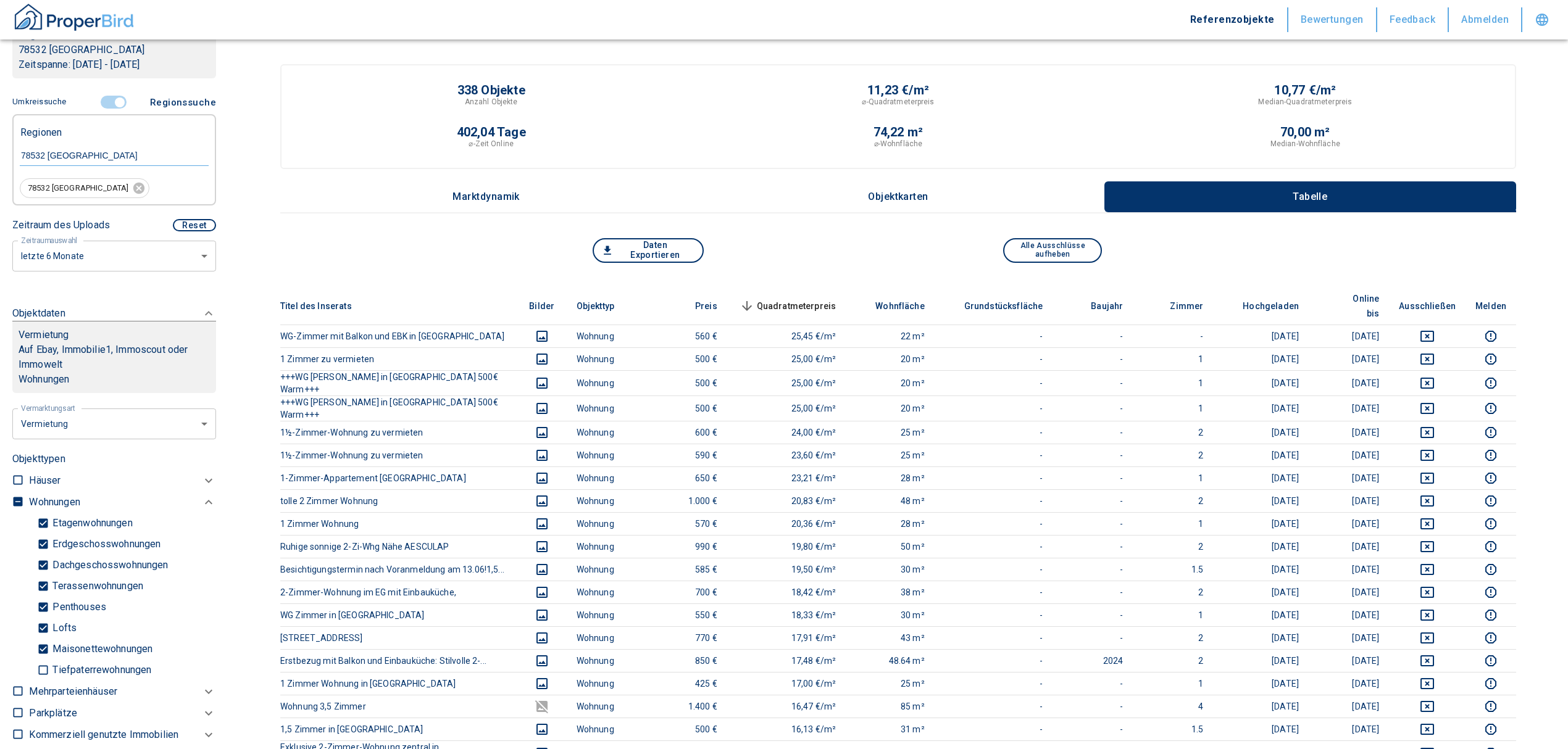
scroll to position [218, 0]
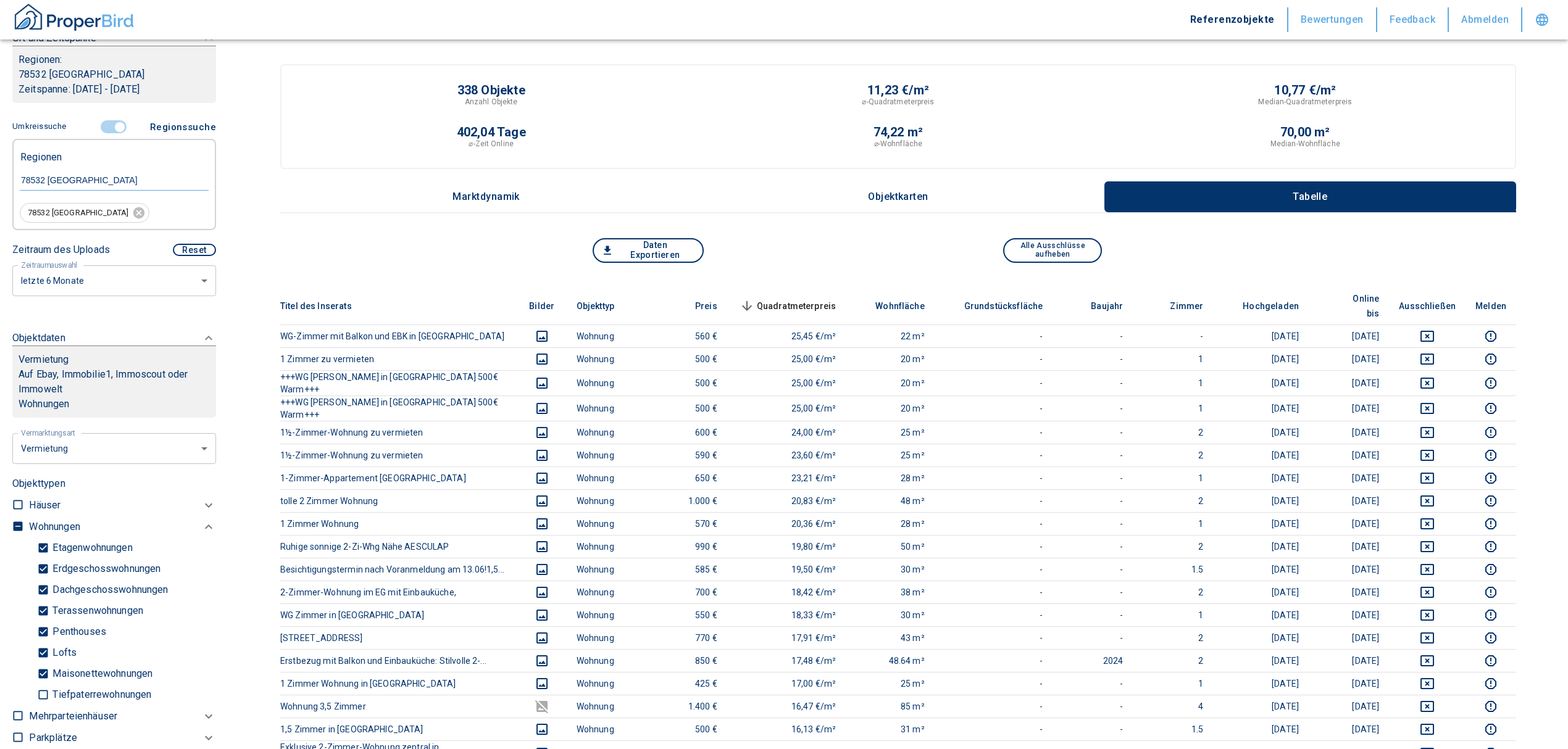
click at [115, 122] on input "controlled" at bounding box center [120, 127] width 37 height 13
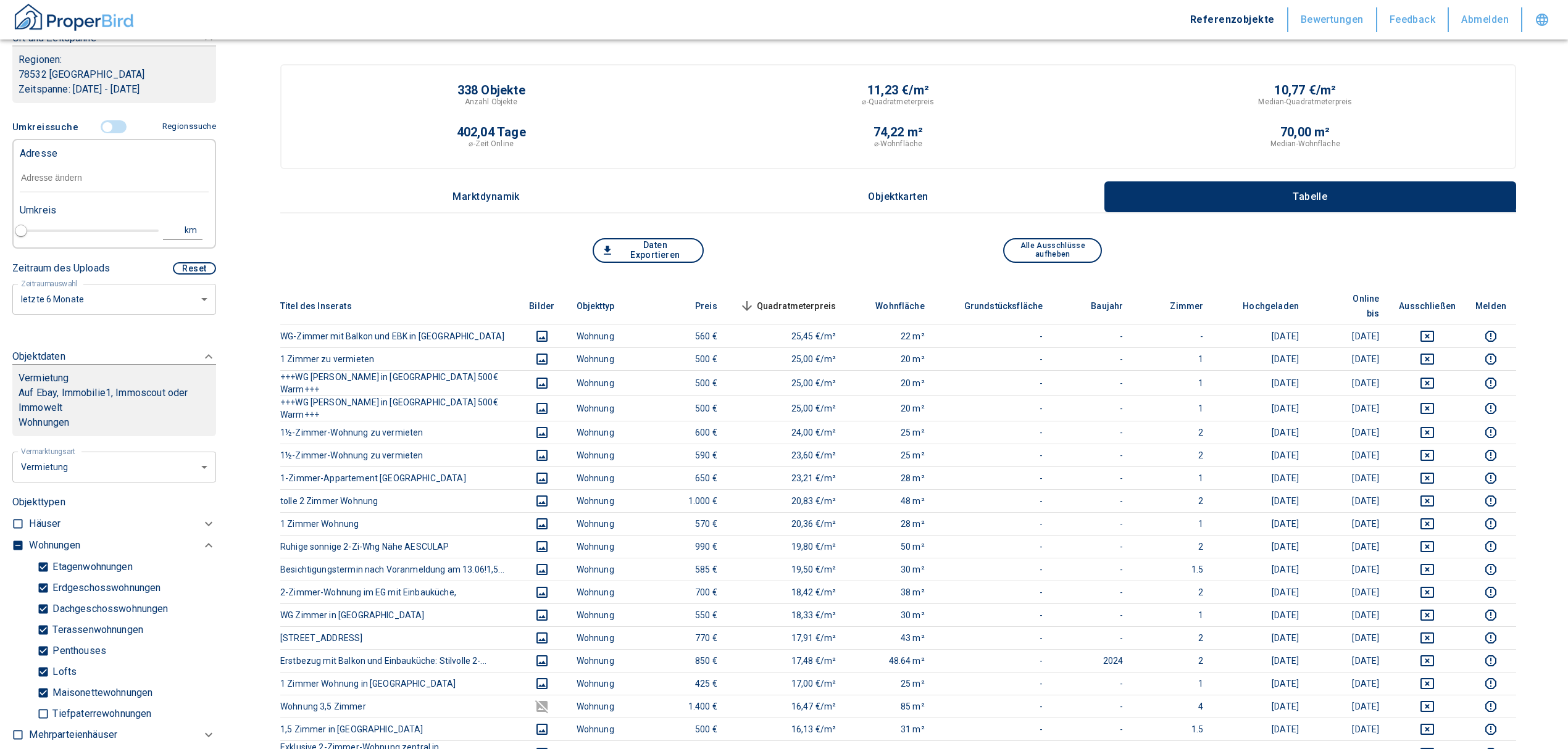
click at [69, 174] on input "text" at bounding box center [113, 178] width 189 height 29
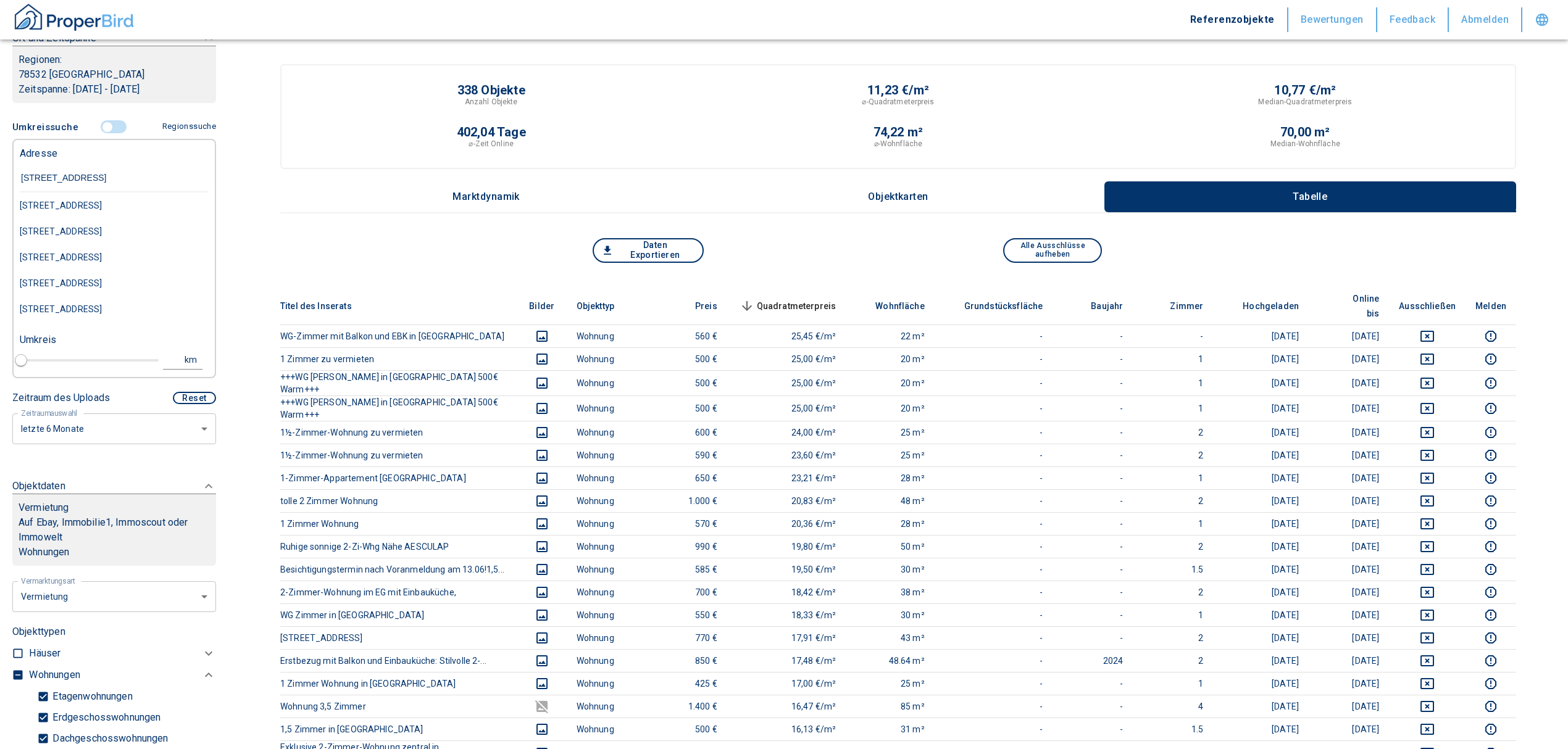
type input "[STREET_ADDRESS] tut"
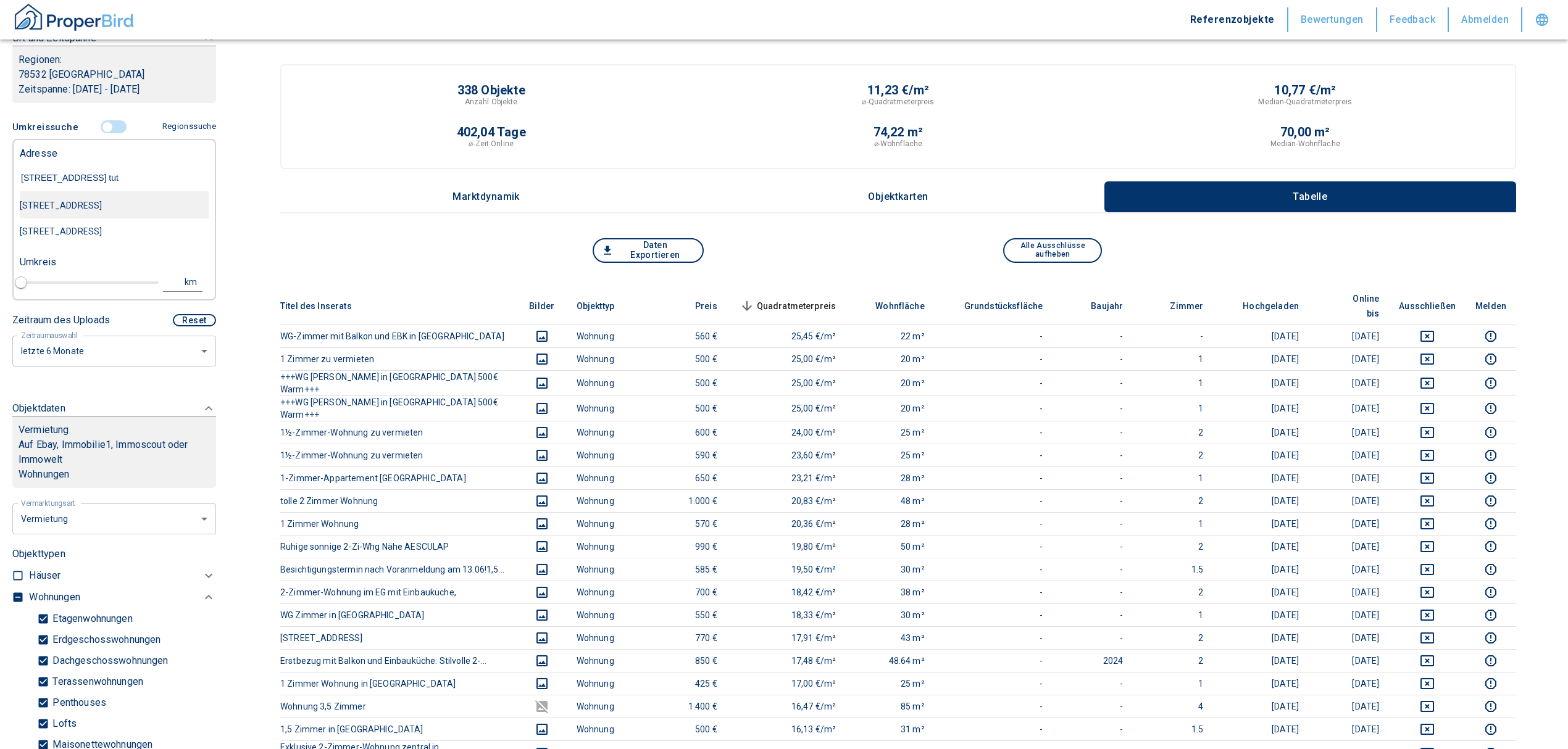
click at [134, 199] on div "[STREET_ADDRESS]" at bounding box center [113, 205] width 189 height 26
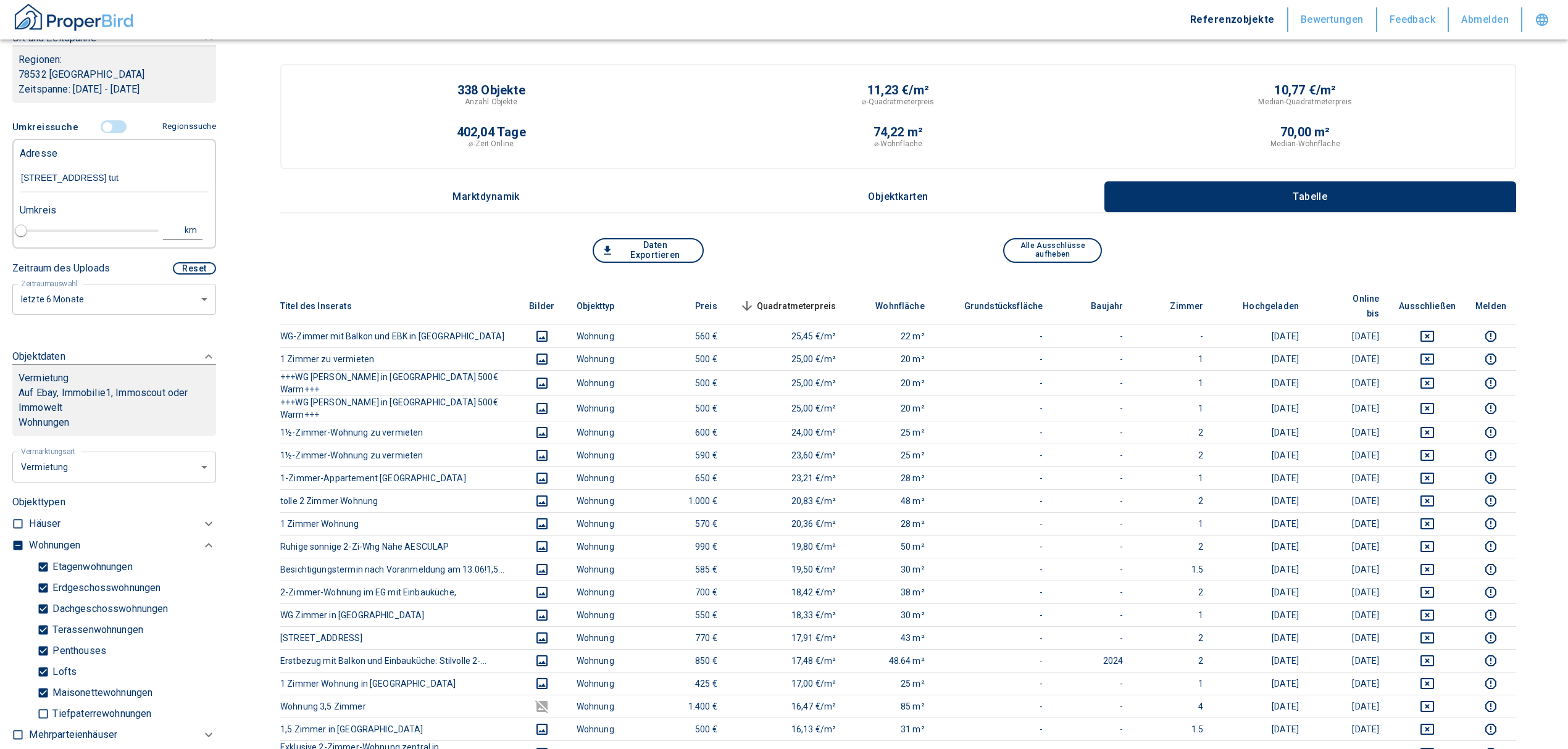
type input "2020"
type input "[STREET_ADDRESS]"
type input "1"
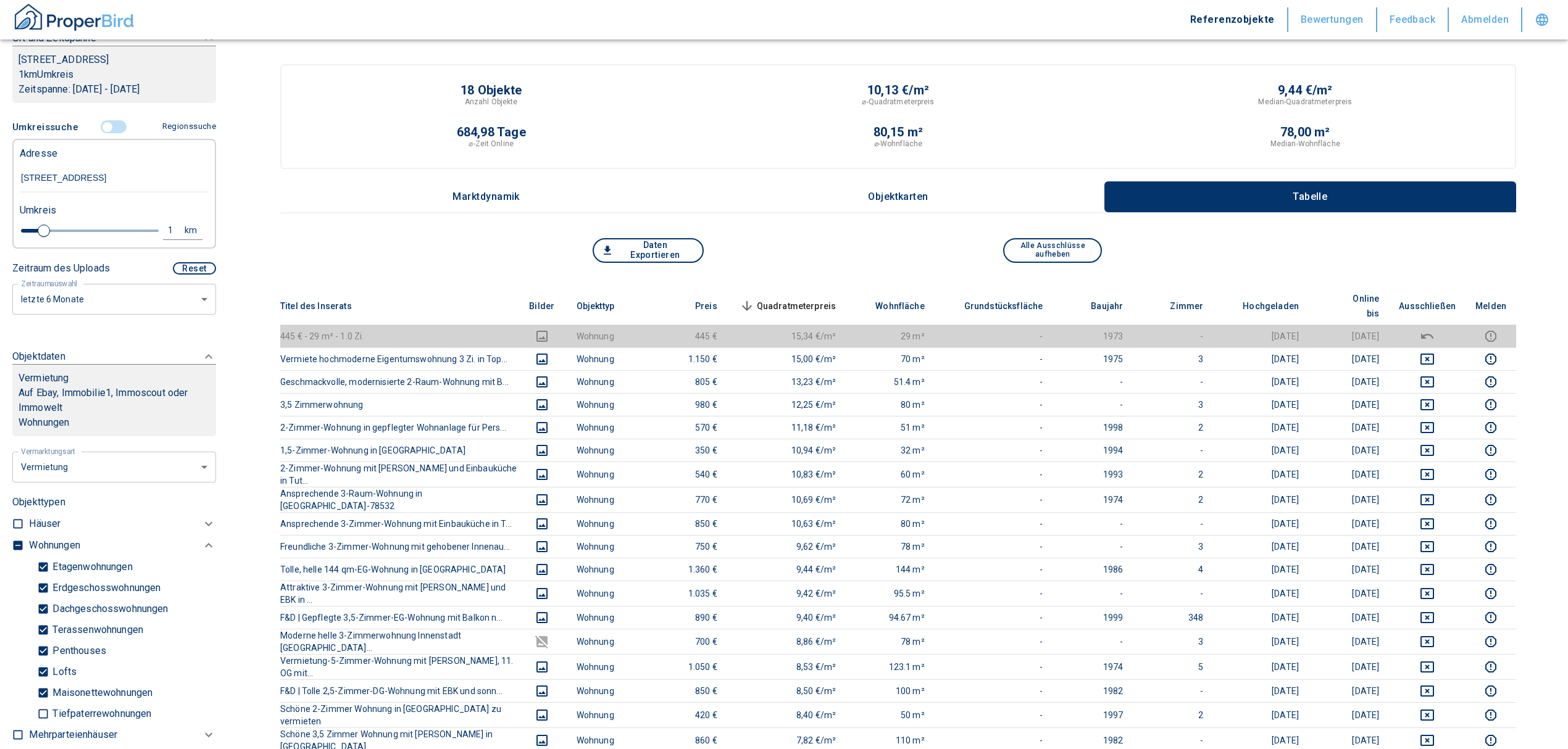
type input "[STREET_ADDRESS]"
click at [100, 128] on input "controlled" at bounding box center [107, 127] width 37 height 13
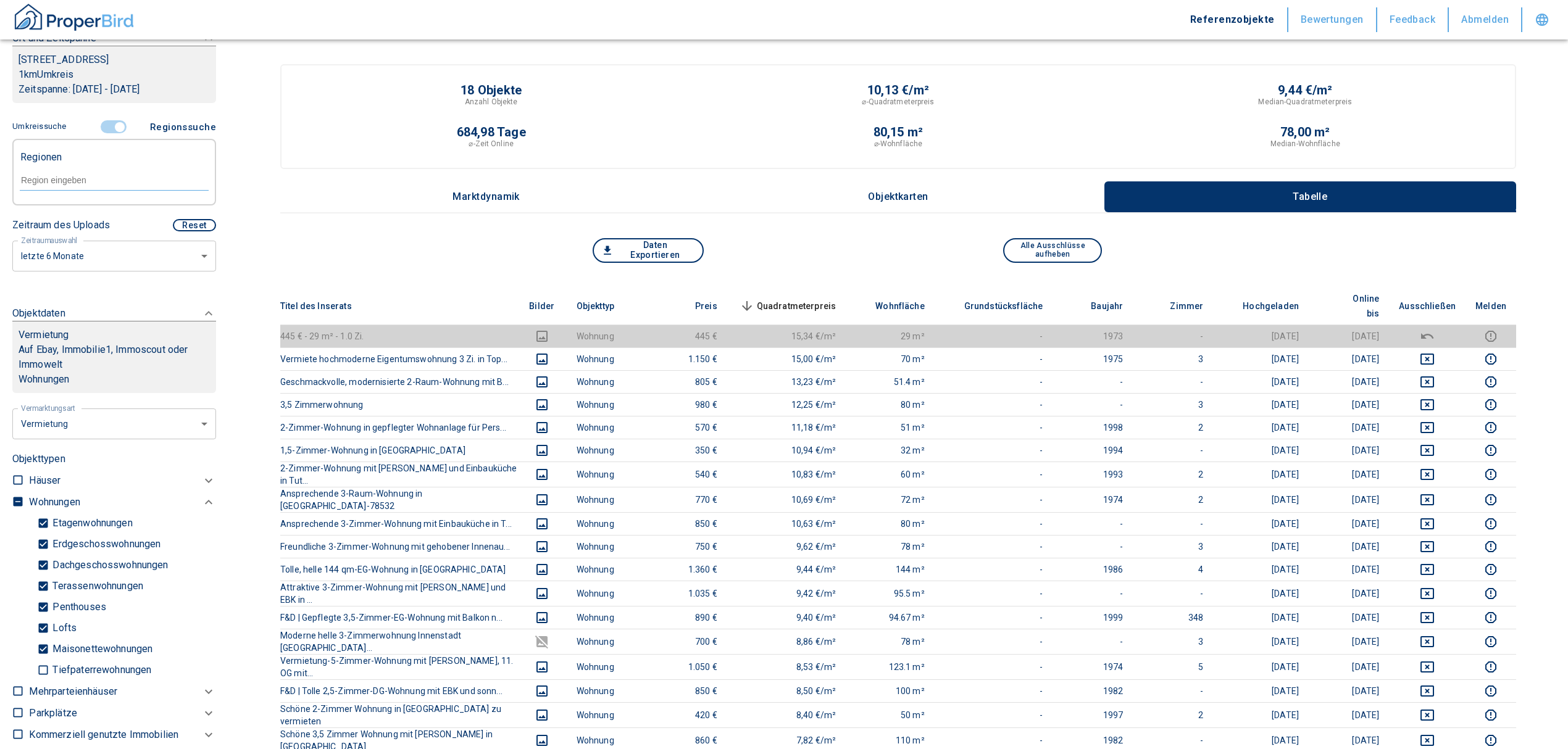
click at [58, 175] on input "text" at bounding box center [113, 180] width 189 height 11
click at [89, 211] on li "78532 [GEOGRAPHIC_DATA]" at bounding box center [108, 208] width 177 height 23
type input "78532"
type input "2020"
type input "78532 [GEOGRAPHIC_DATA]"
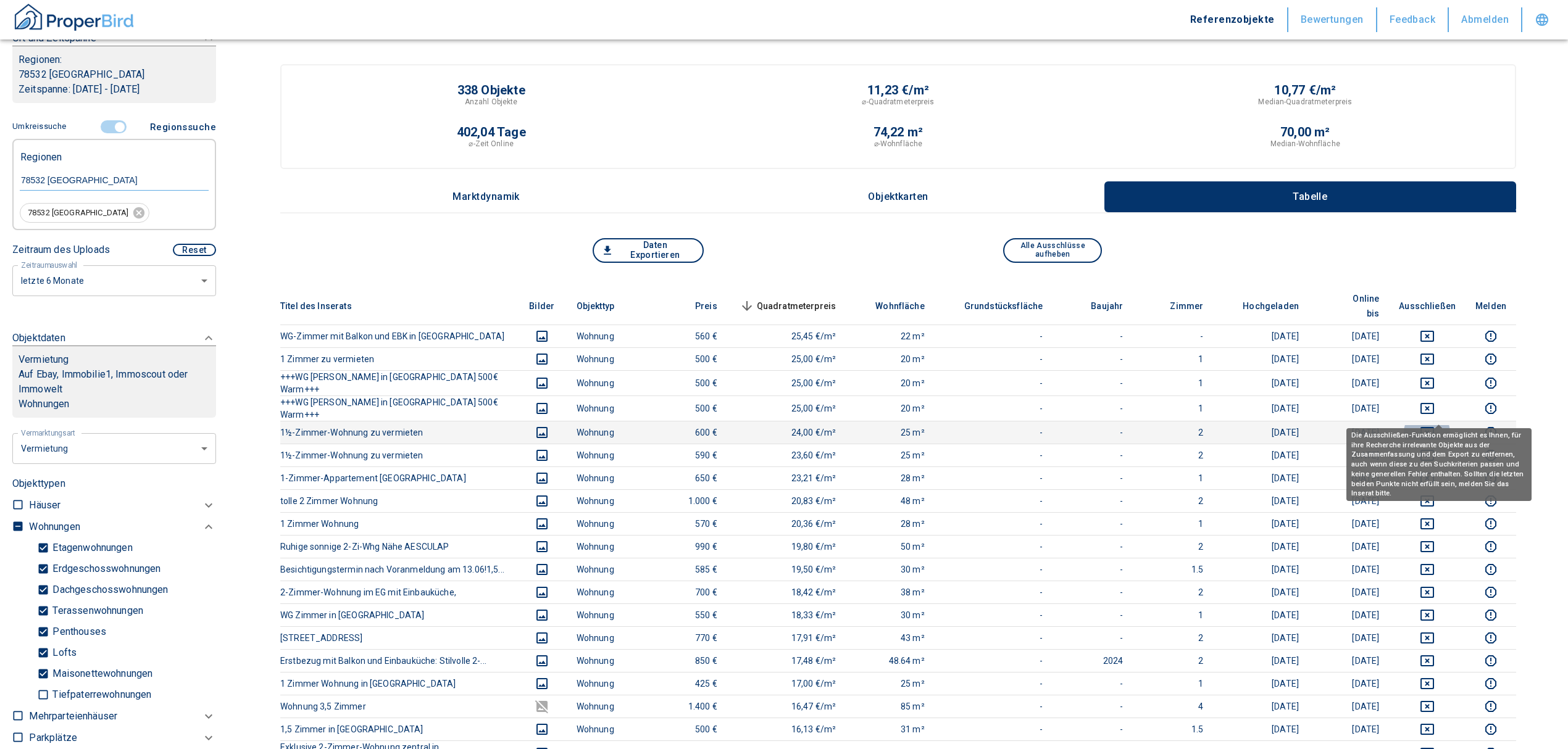
click at [1435, 425] on icon "deselect this listing" at bounding box center [1427, 432] width 15 height 15
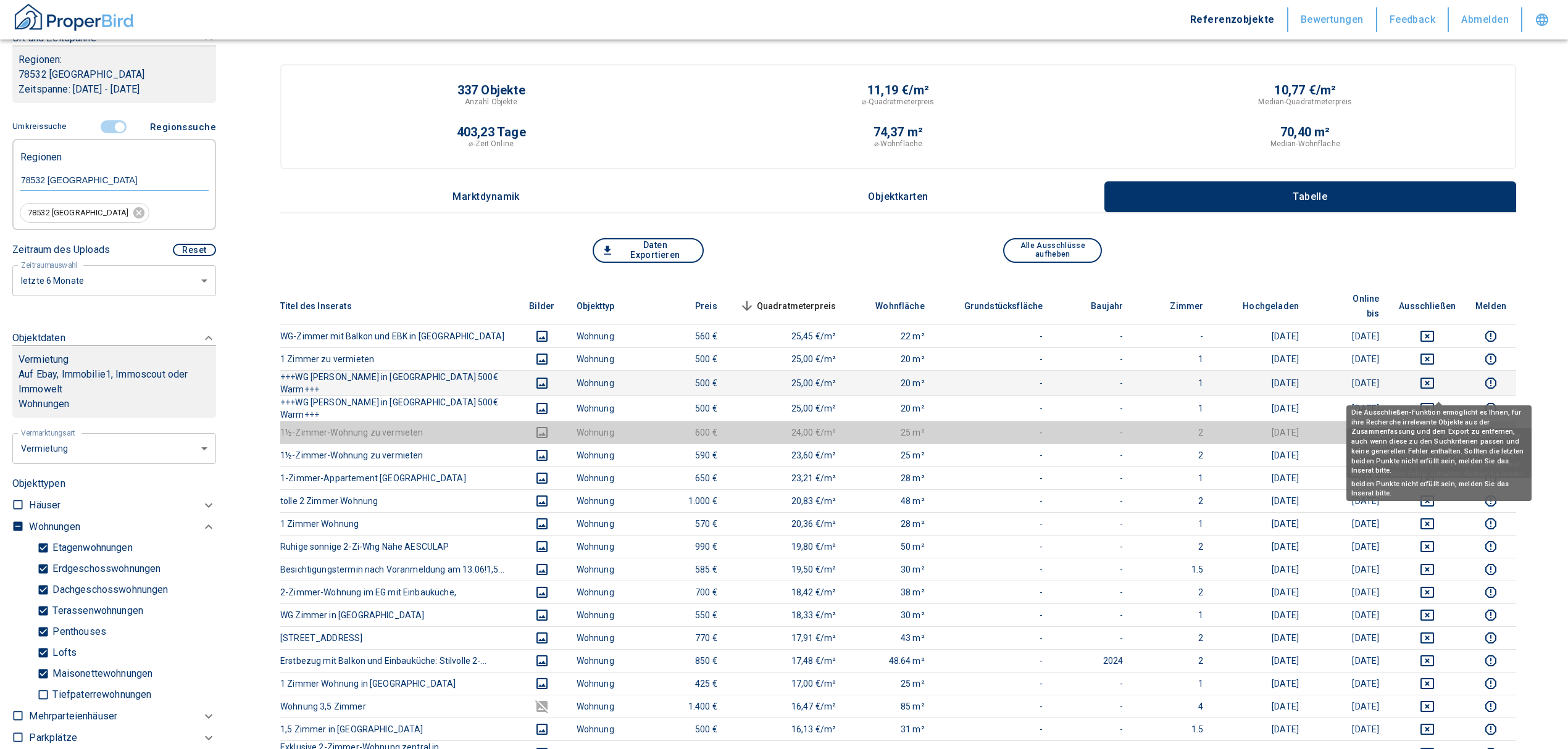
drag, startPoint x: 1445, startPoint y: 388, endPoint x: 1441, endPoint y: 376, distance: 12.6
click at [1435, 401] on icon "deselect this listing" at bounding box center [1427, 408] width 15 height 15
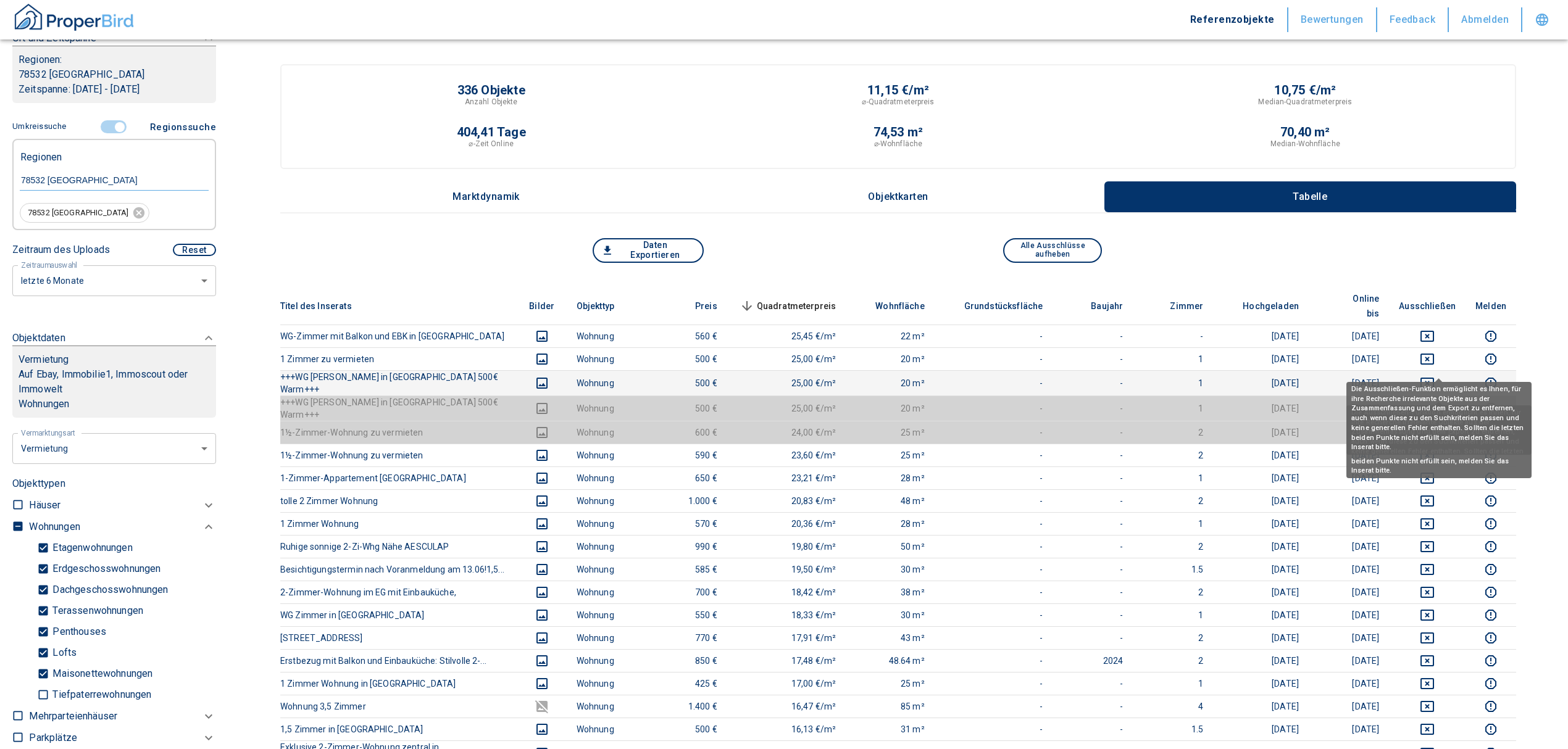
click at [1435, 376] on icon "deselect this listing" at bounding box center [1427, 383] width 15 height 15
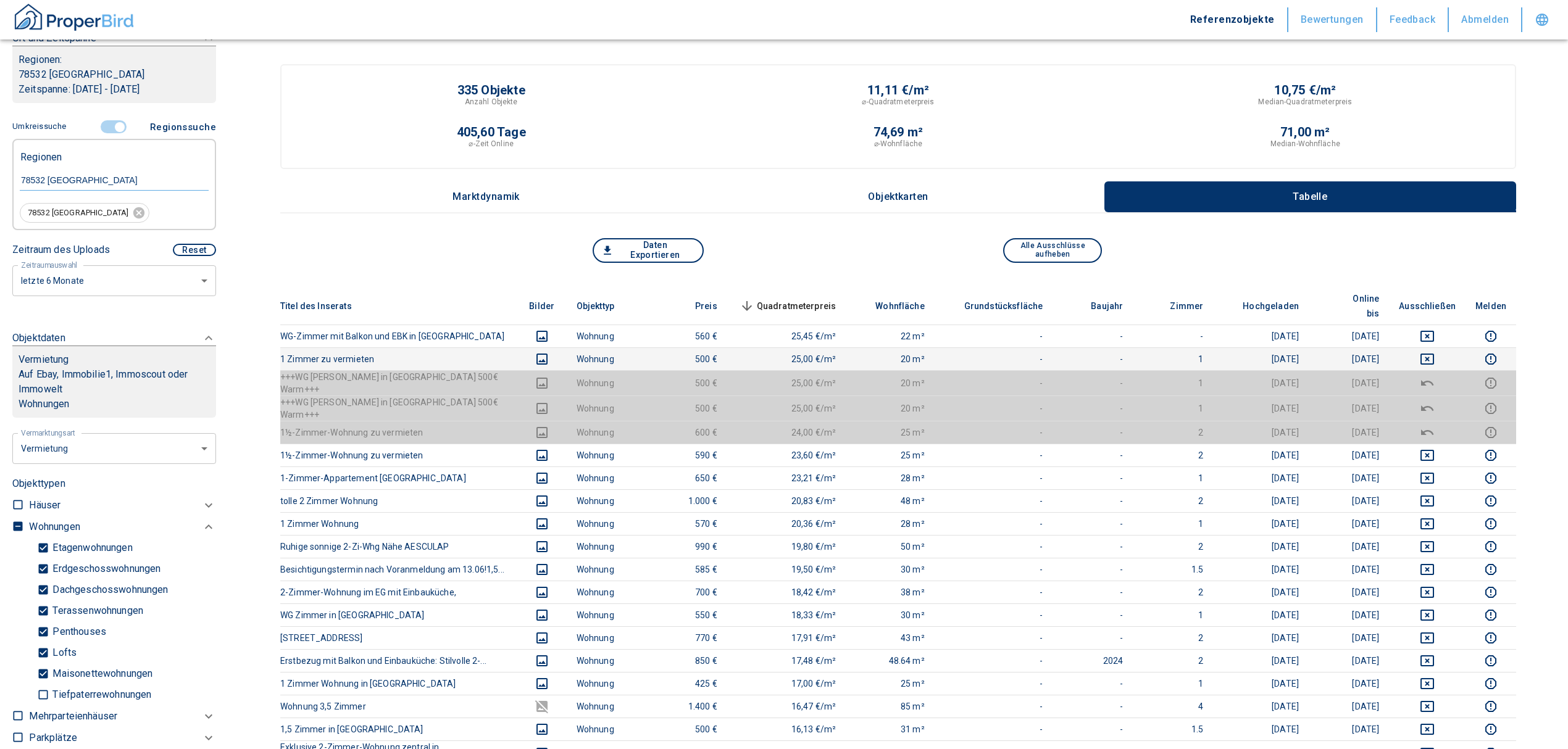
click at [1436, 347] on td at bounding box center [1427, 358] width 76 height 23
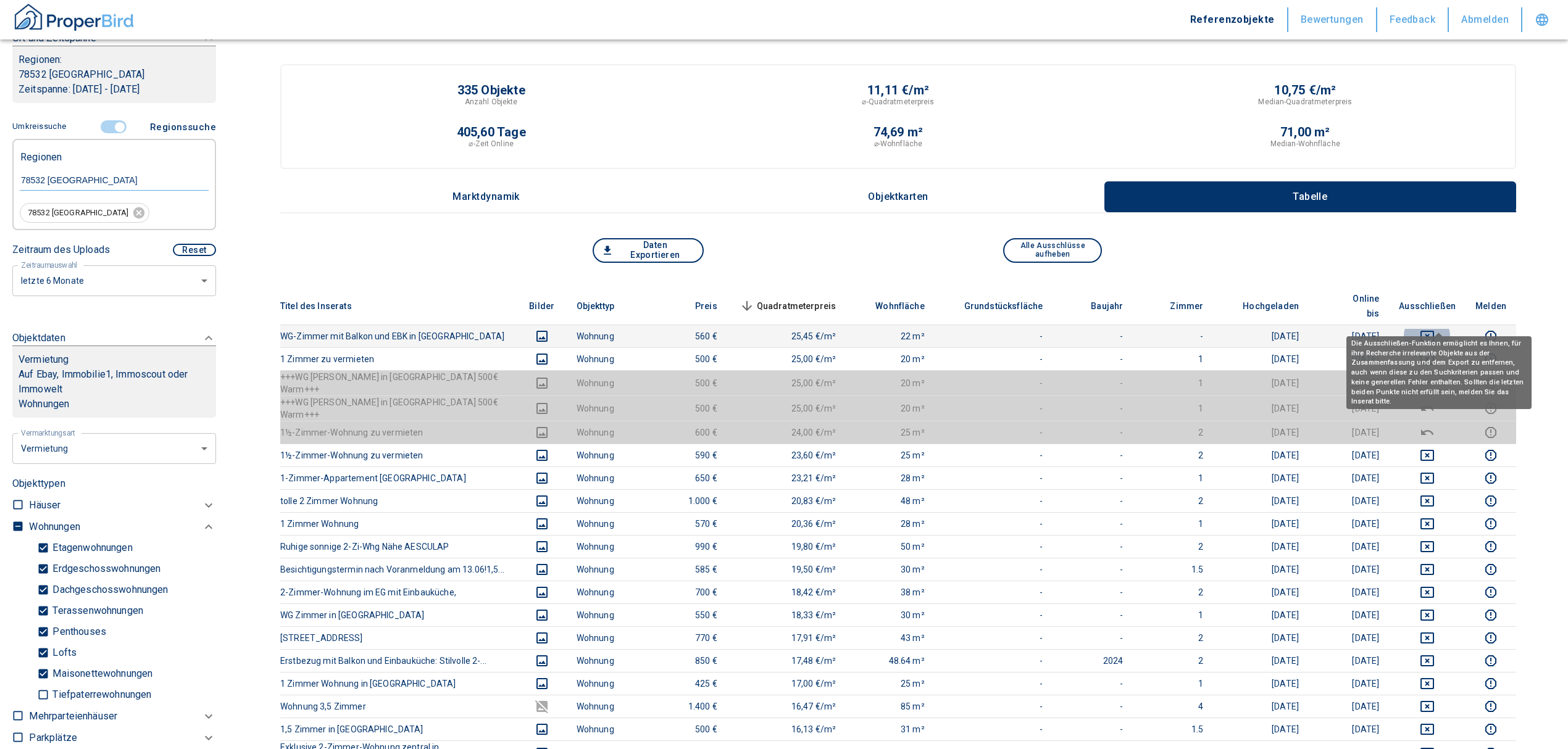
click at [1434, 331] on icon "deselect this listing" at bounding box center [1427, 336] width 13 height 11
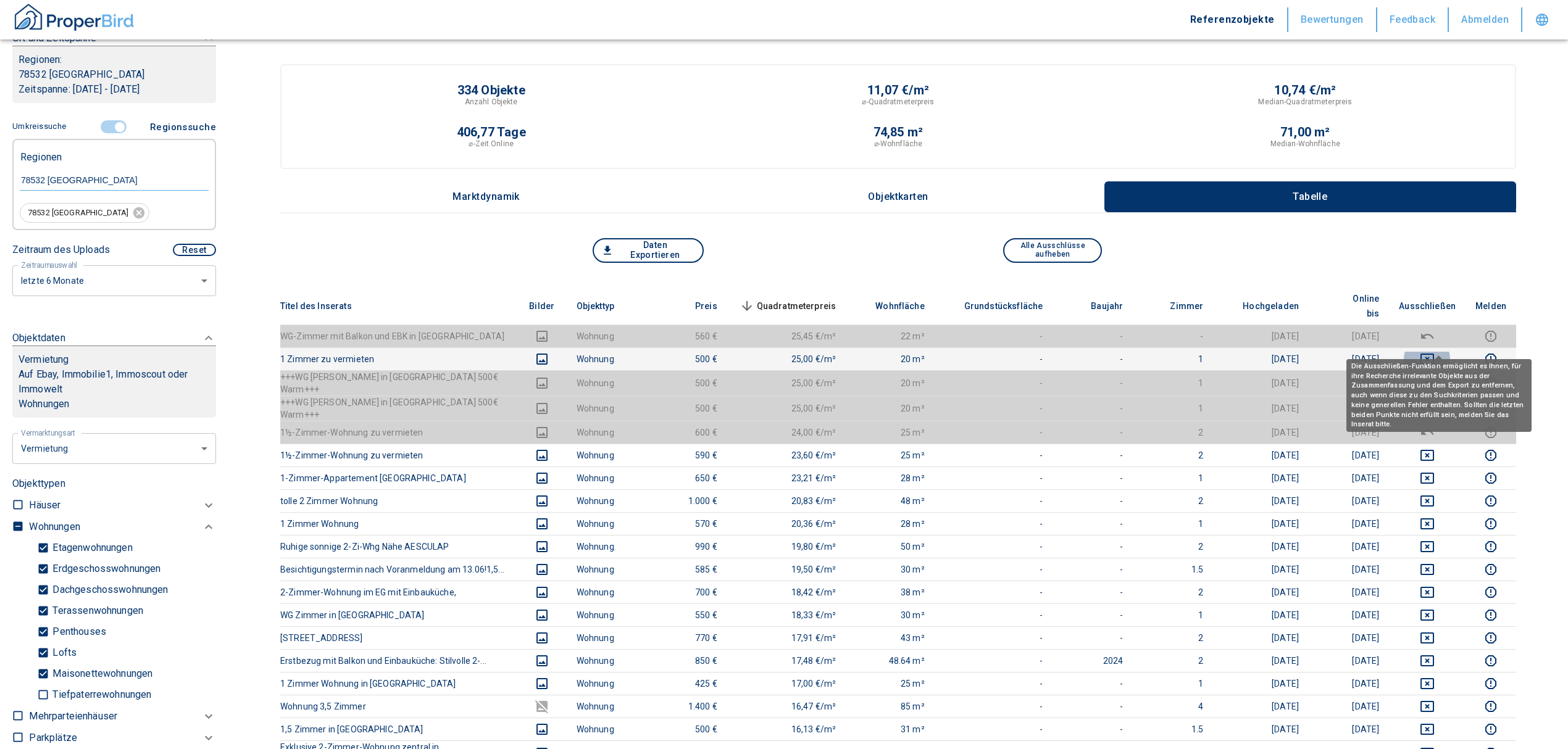
click at [1435, 352] on icon "deselect this listing" at bounding box center [1427, 359] width 15 height 15
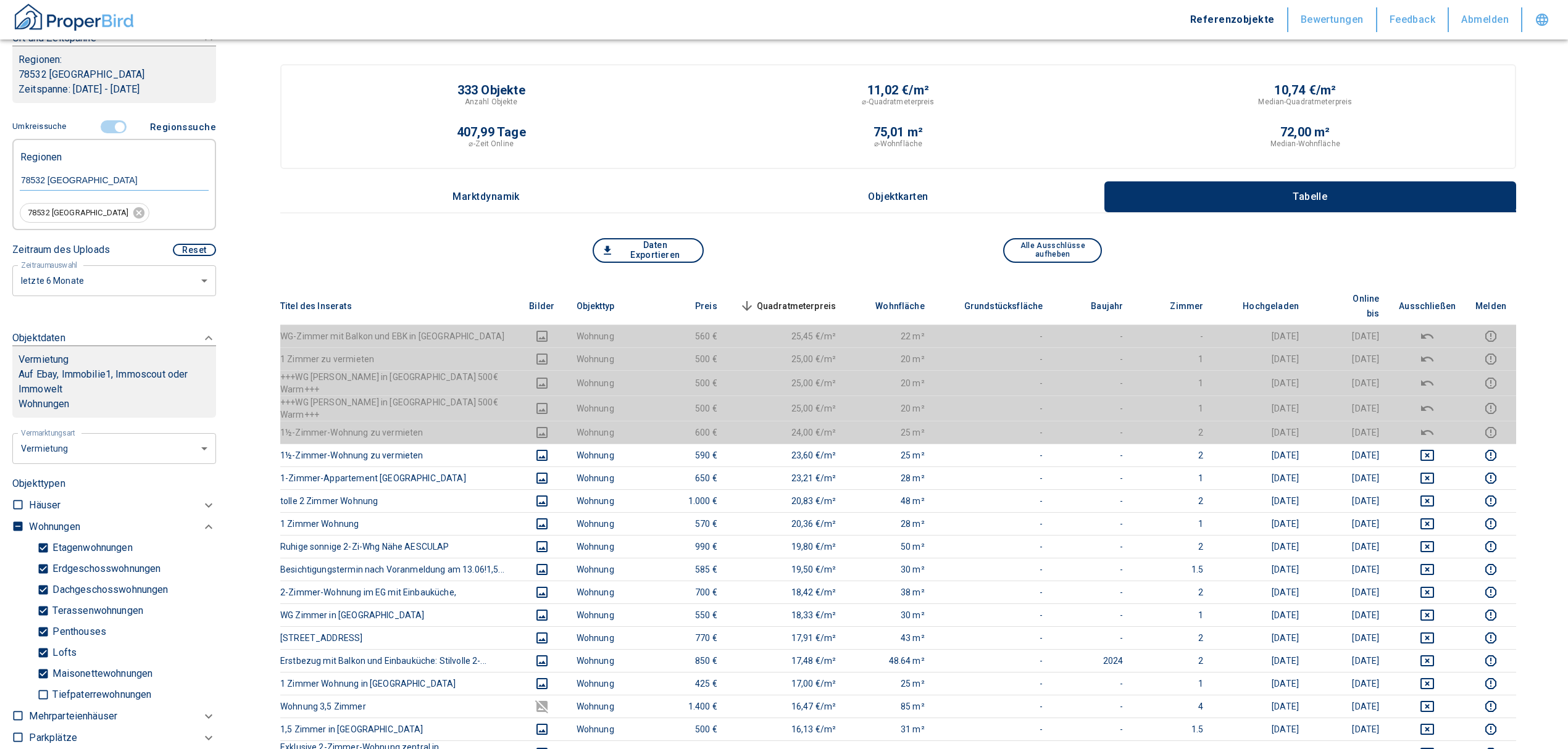
click at [771, 298] on span "Quadratmeterpreis sorted descending" at bounding box center [787, 305] width 100 height 15
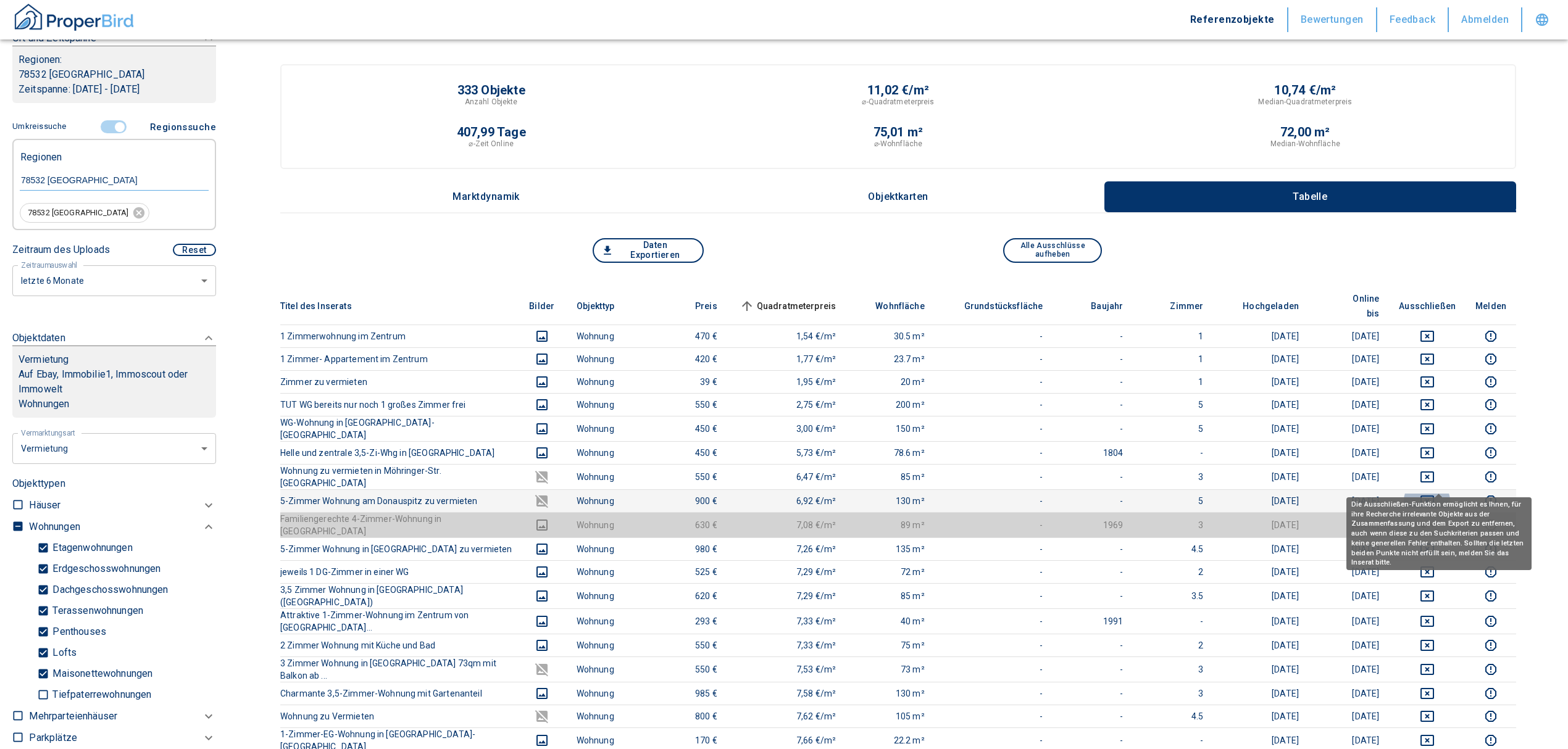
drag, startPoint x: 1443, startPoint y: 476, endPoint x: 1441, endPoint y: 466, distance: 10.2
click at [1435, 493] on icon "deselect this listing" at bounding box center [1427, 500] width 15 height 15
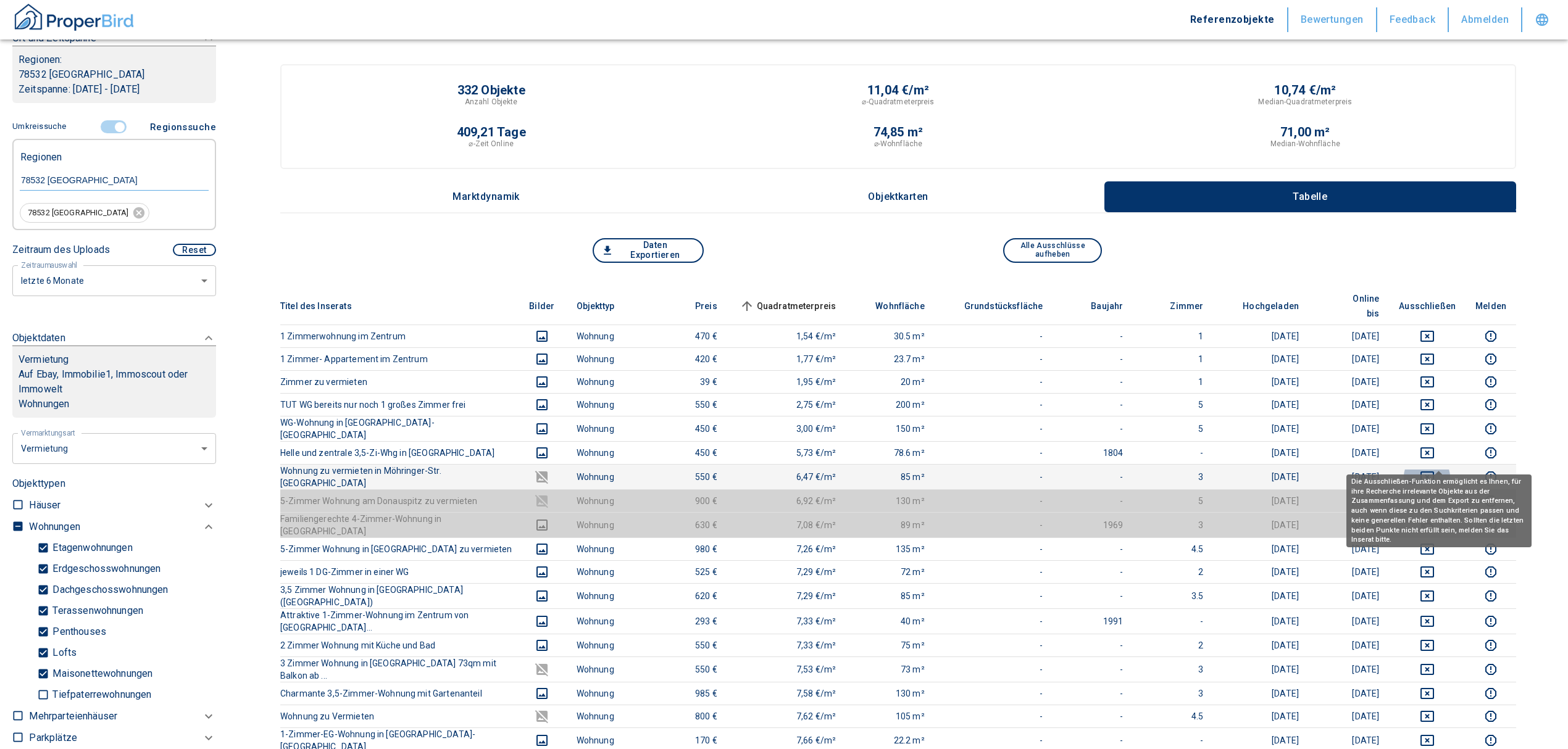
click at [1435, 469] on icon "deselect this listing" at bounding box center [1427, 476] width 15 height 15
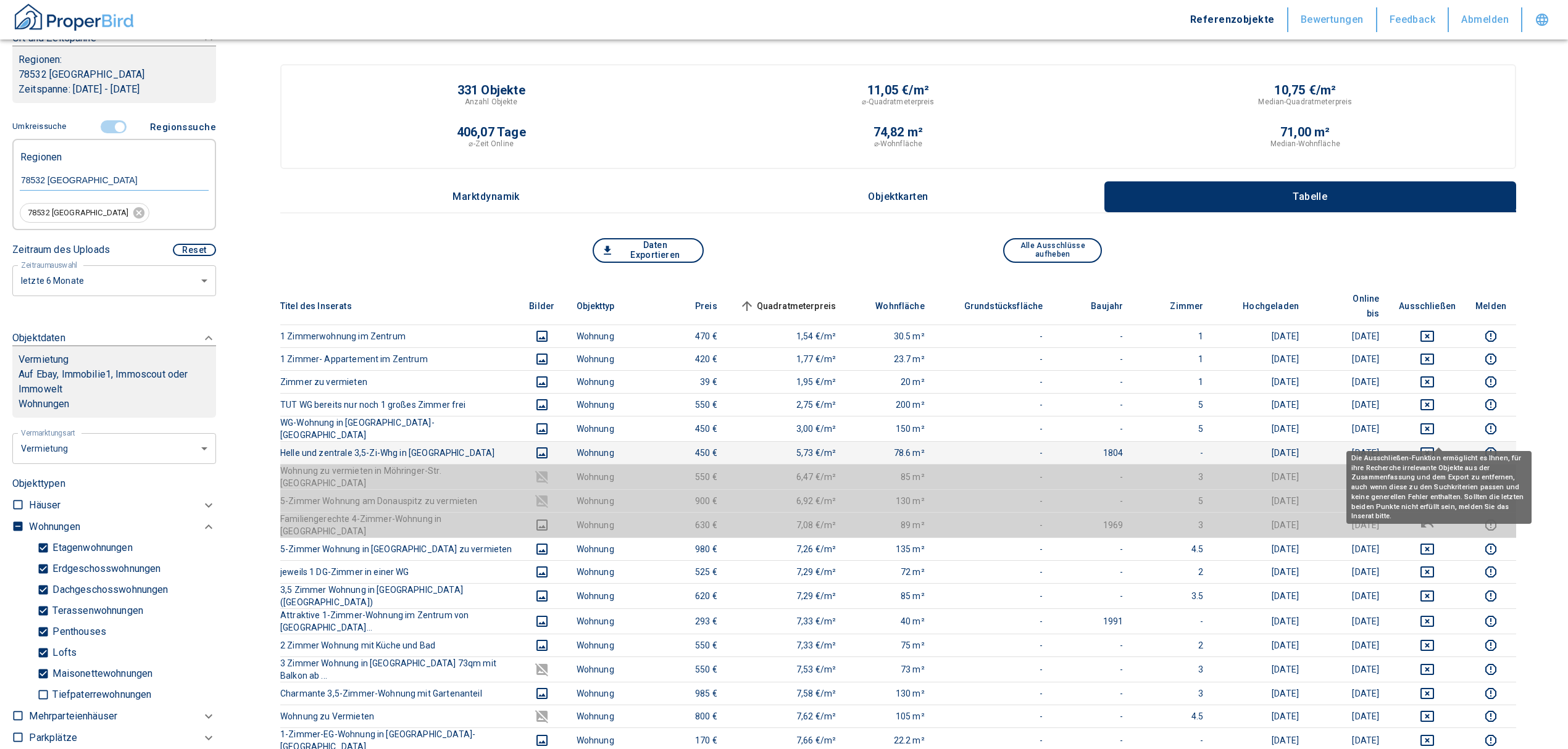
click at [1435, 445] on icon "deselect this listing" at bounding box center [1427, 452] width 15 height 15
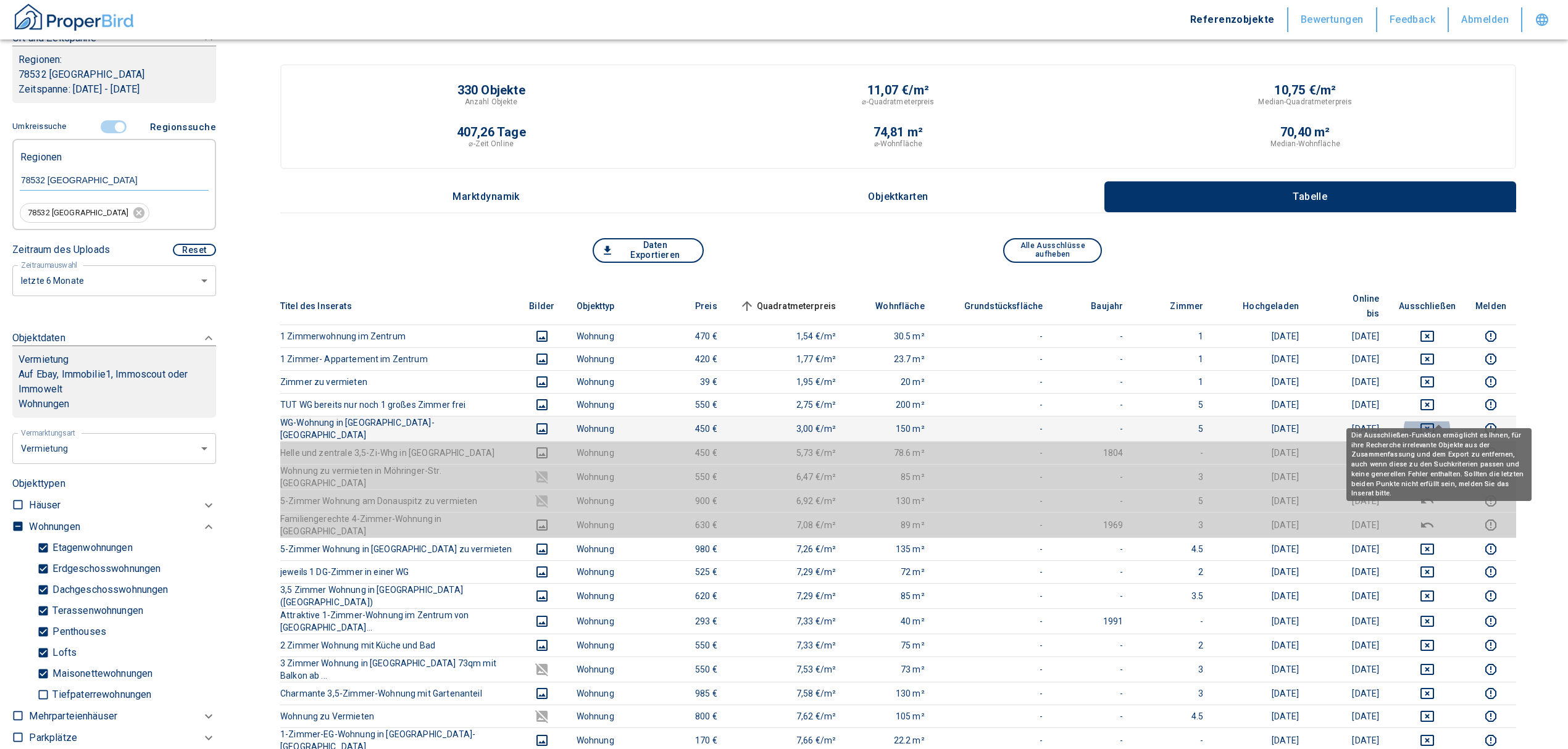
click at [1434, 423] on icon "deselect this listing" at bounding box center [1427, 429] width 13 height 11
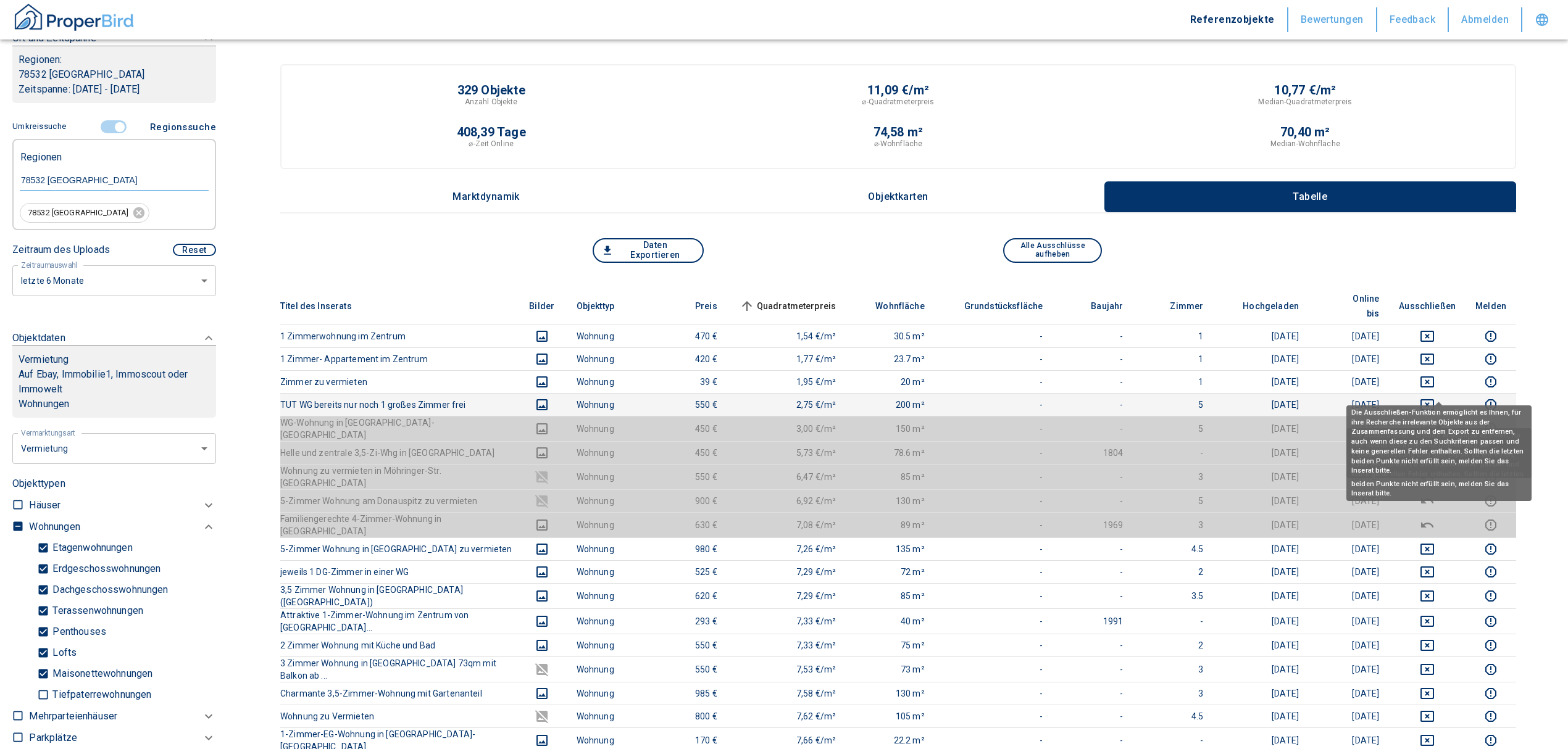
click at [1434, 399] on icon "deselect this listing" at bounding box center [1427, 405] width 13 height 11
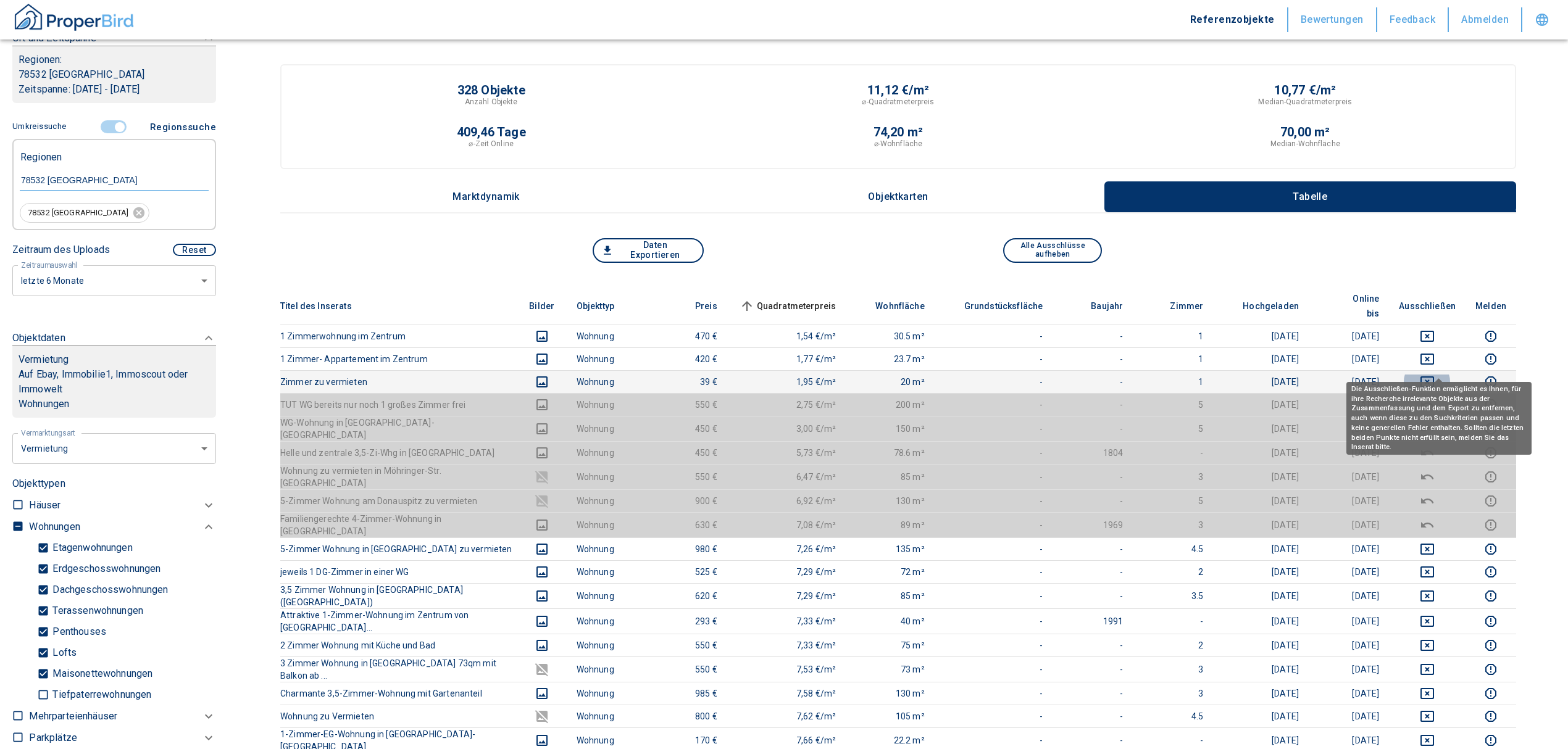
click at [1435, 374] on icon "deselect this listing" at bounding box center [1427, 381] width 15 height 15
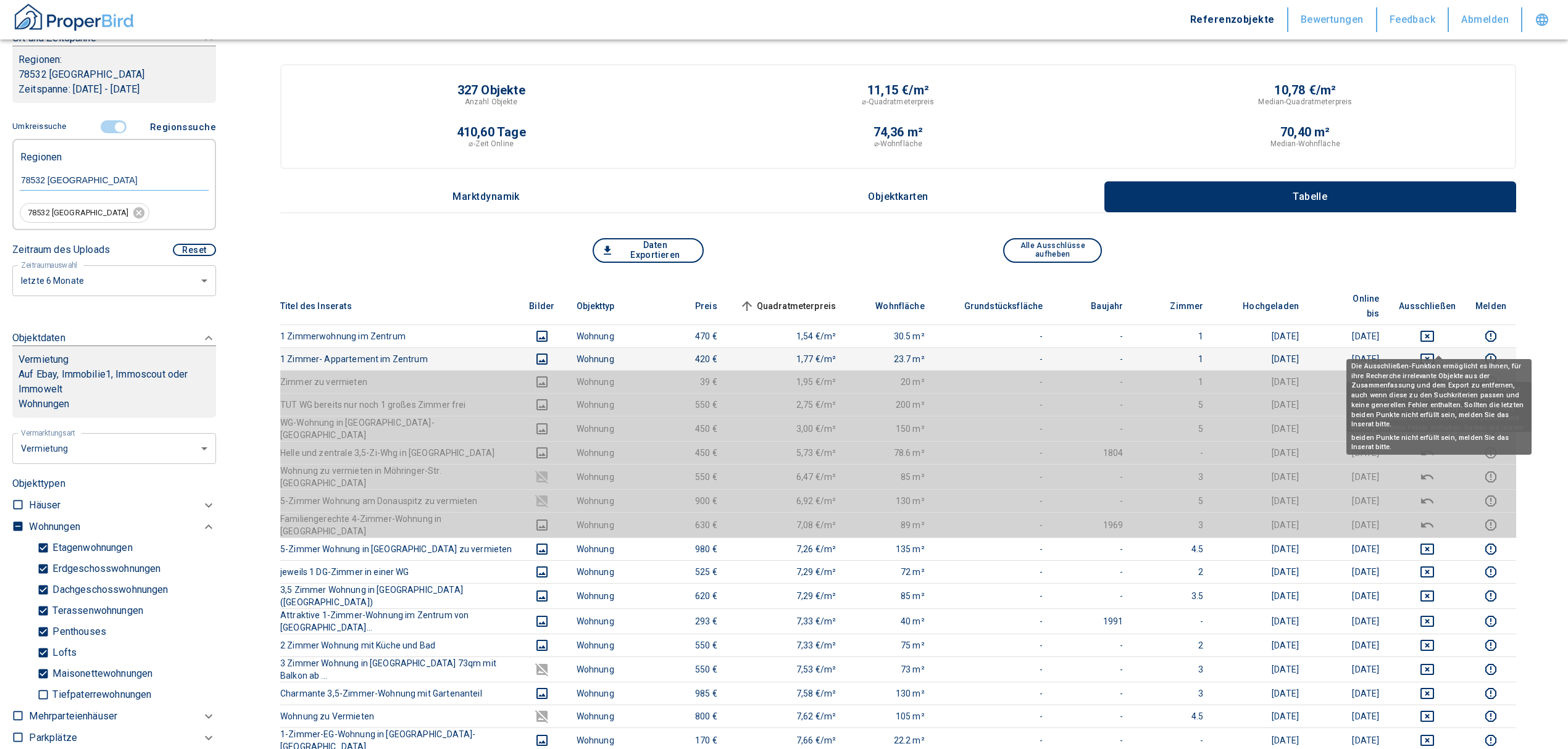
click at [1435, 352] on icon "deselect this listing" at bounding box center [1427, 359] width 15 height 15
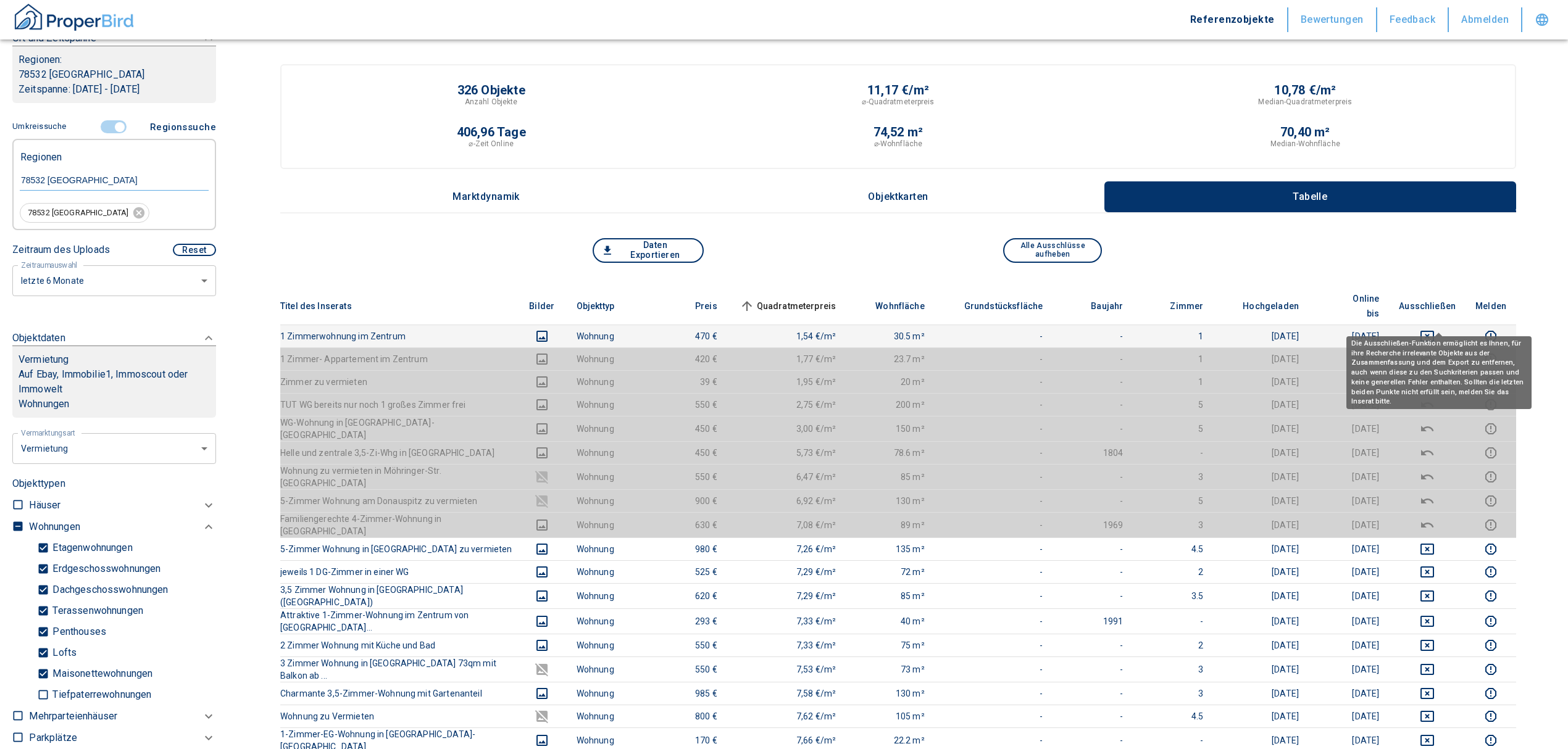
click at [1435, 329] on icon "deselect this listing" at bounding box center [1427, 336] width 15 height 15
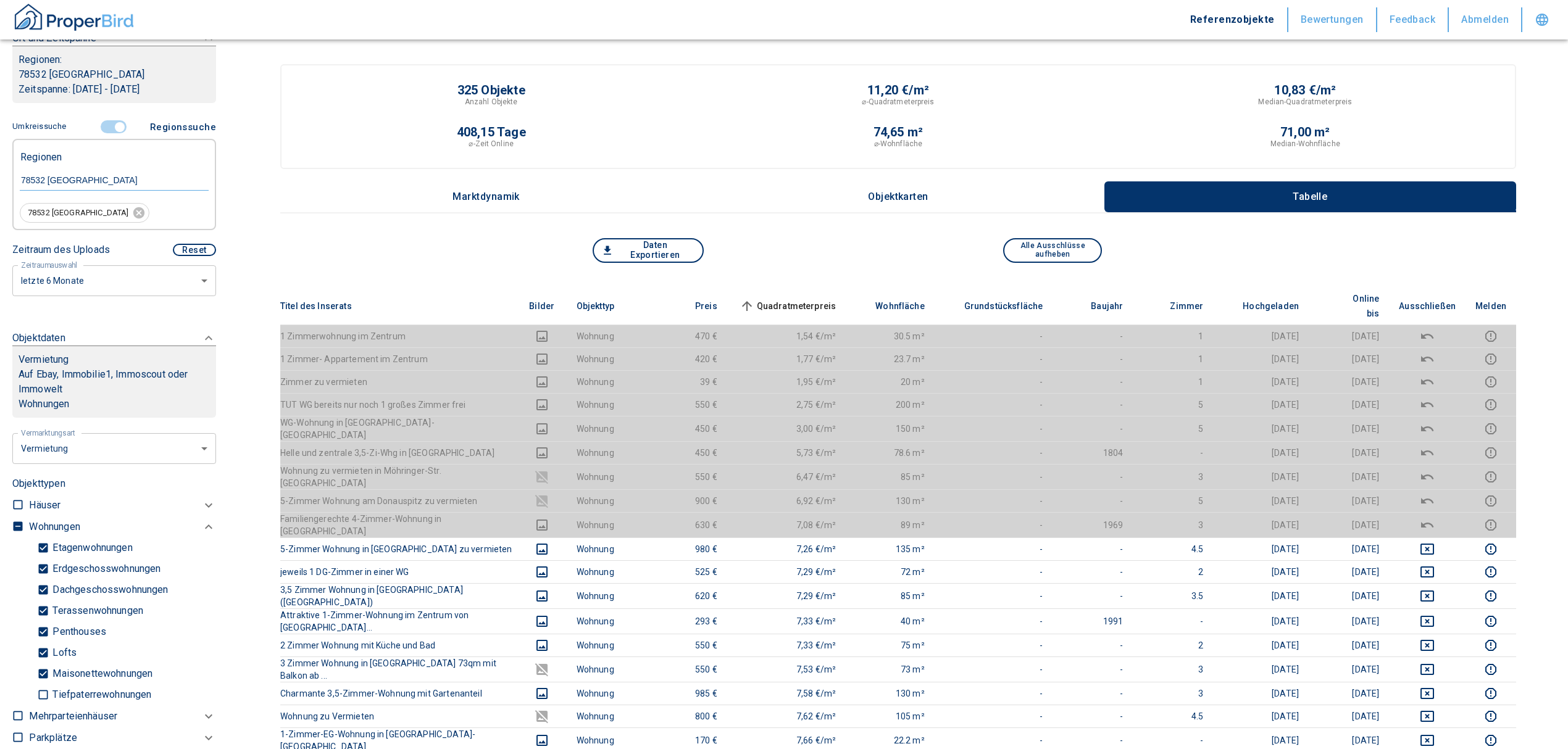
click at [781, 298] on span "Quadratmeterpreis sorted ascending" at bounding box center [787, 305] width 100 height 15
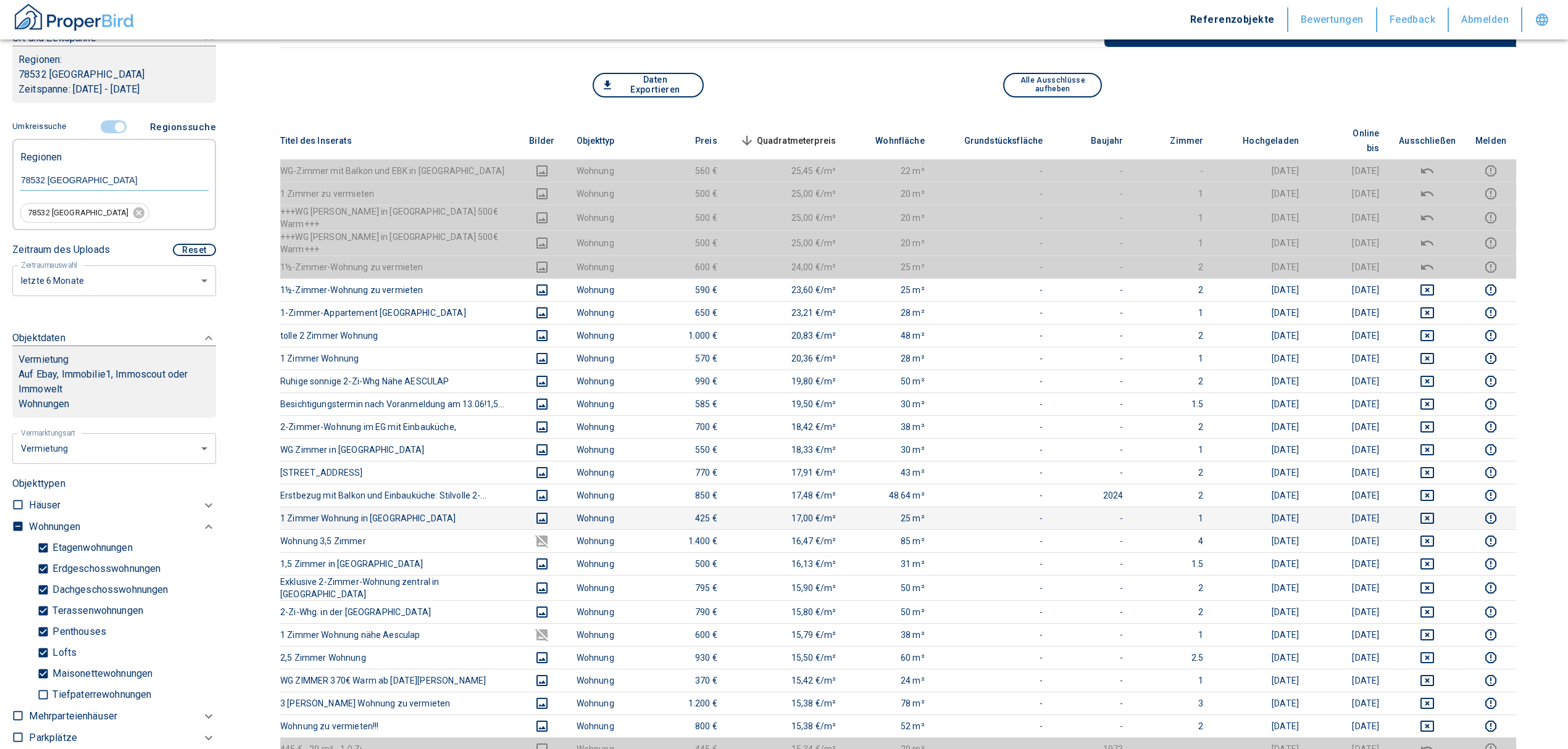
scroll to position [164, 0]
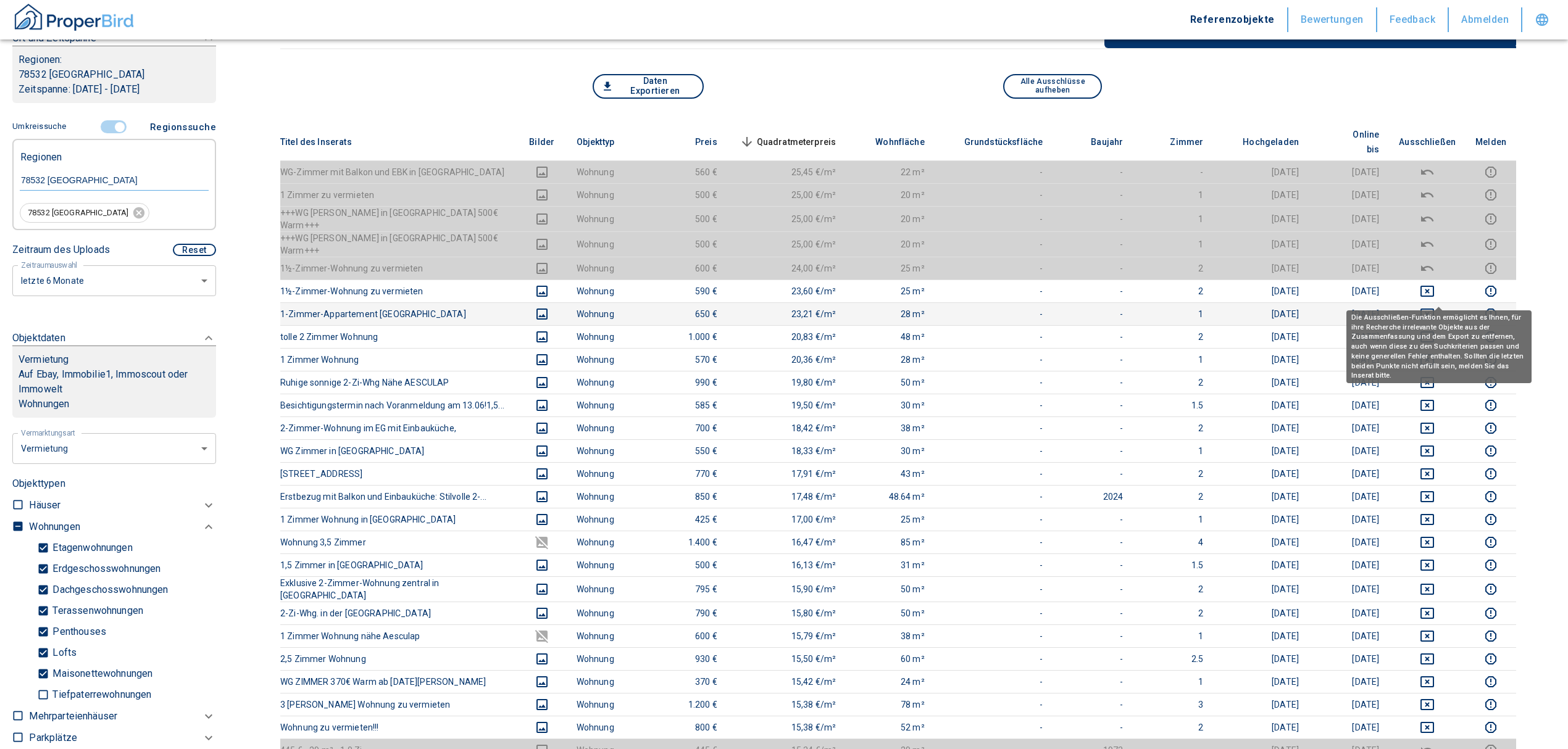
click at [1435, 307] on icon "deselect this listing" at bounding box center [1427, 314] width 15 height 15
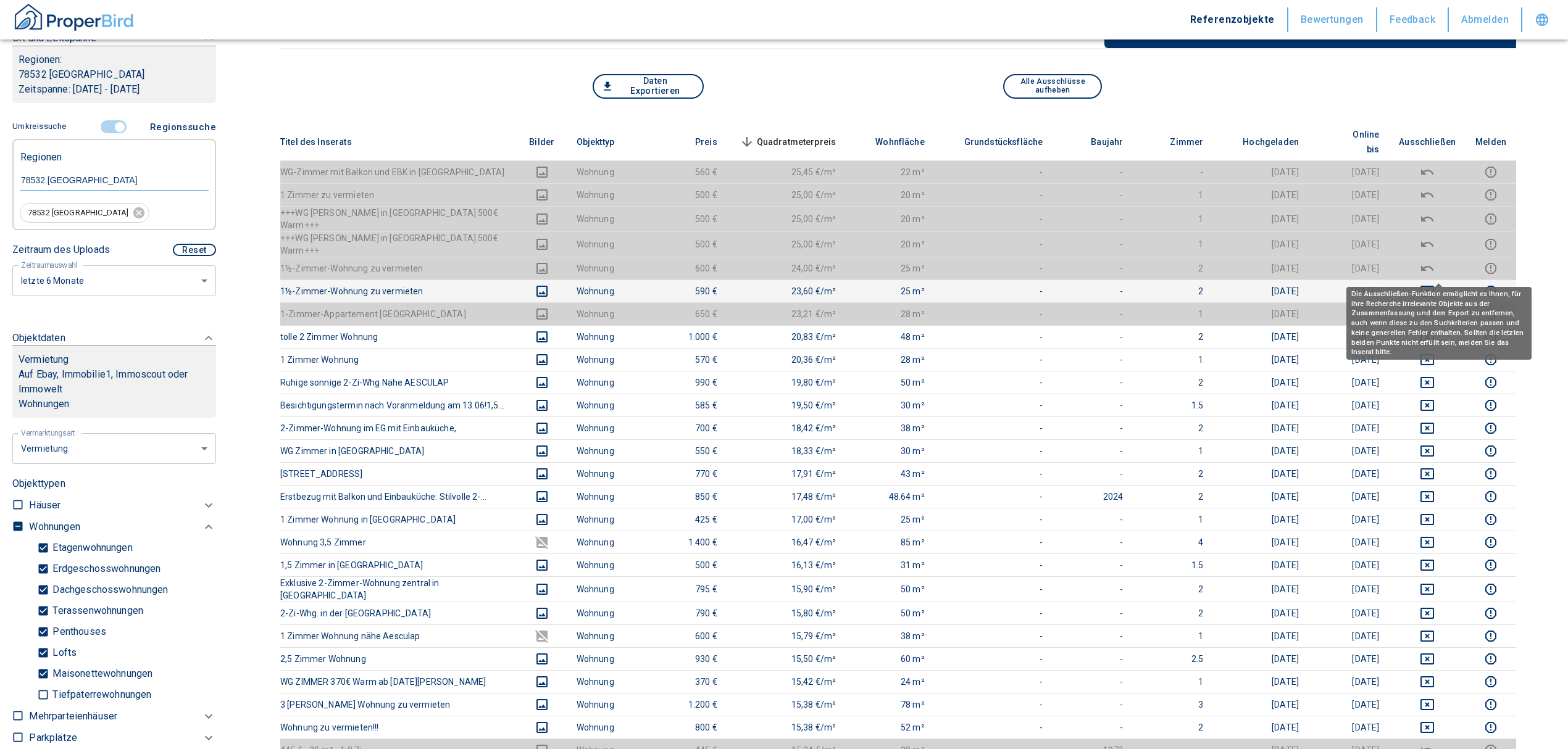
click at [1434, 286] on icon "deselect this listing" at bounding box center [1427, 291] width 13 height 11
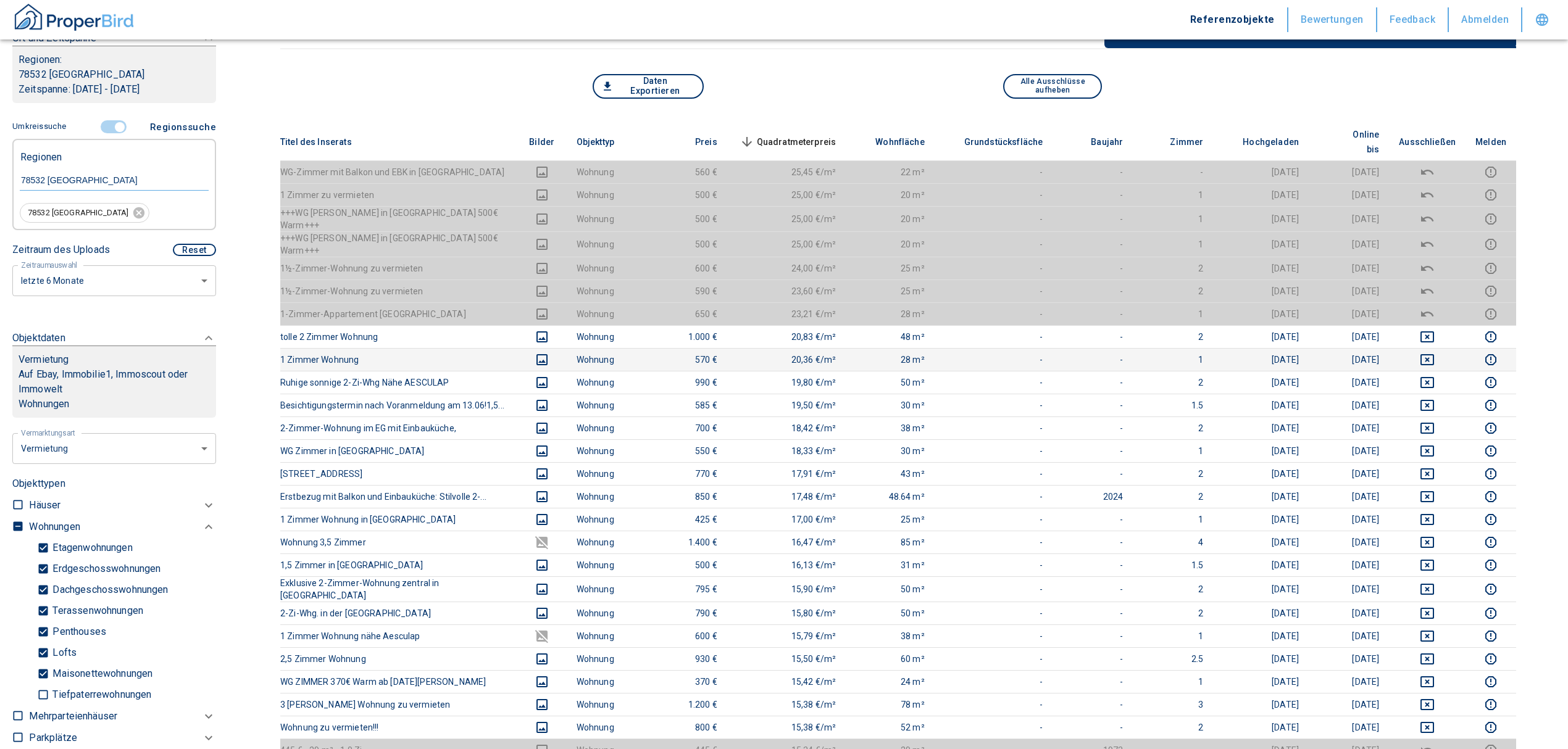
click at [1444, 348] on td at bounding box center [1427, 359] width 76 height 23
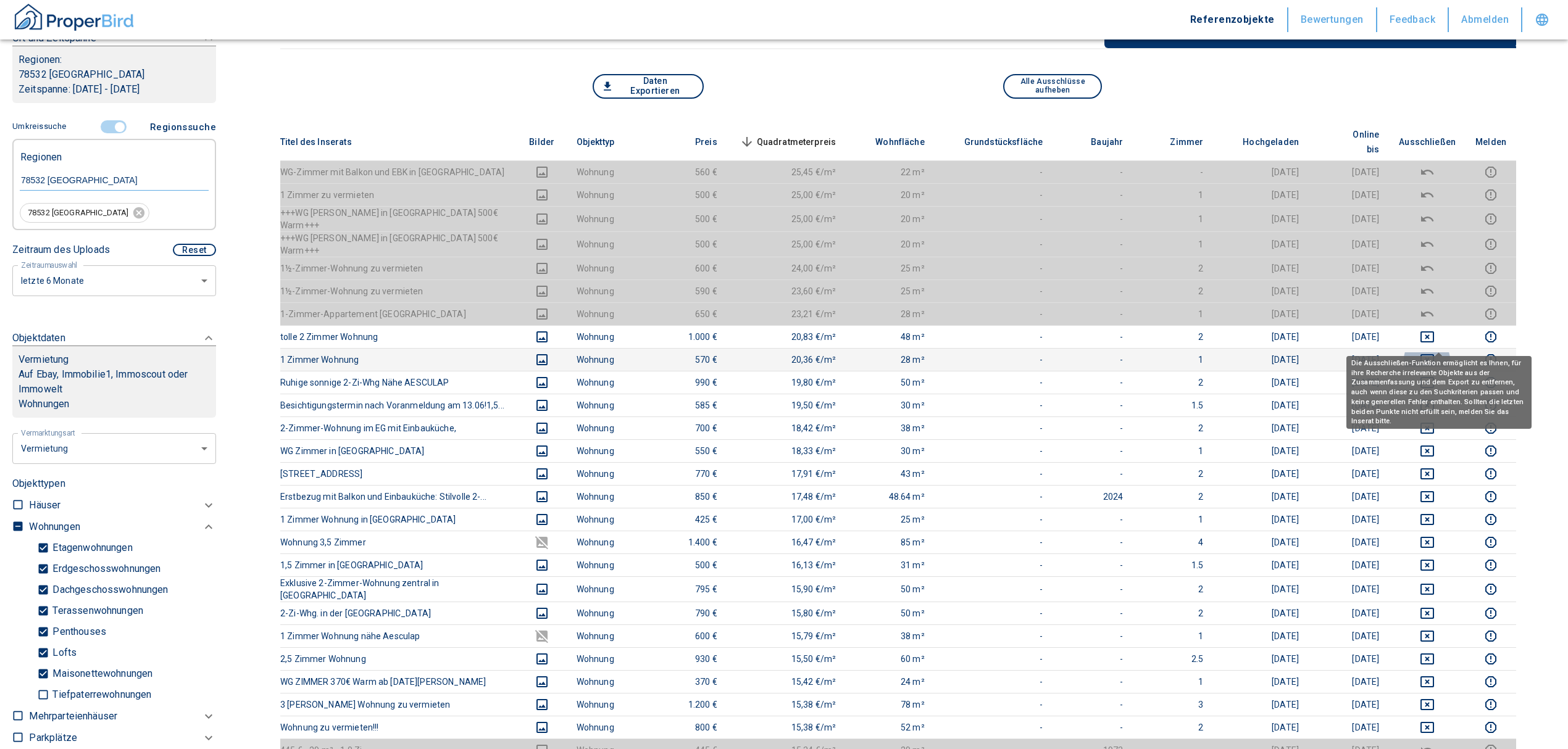
click at [1435, 352] on icon "deselect this listing" at bounding box center [1427, 359] width 15 height 15
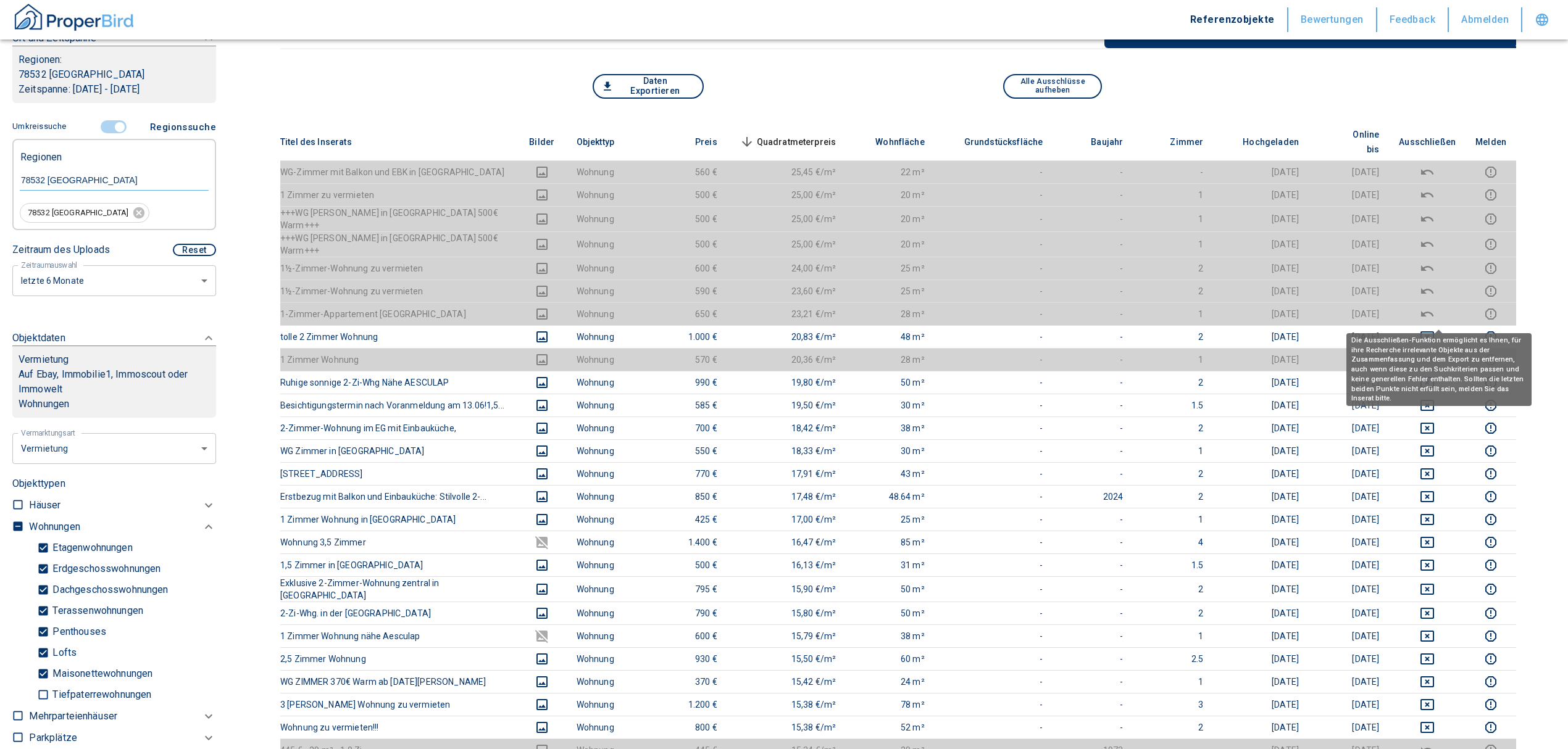
click at [1433, 302] on td at bounding box center [1427, 313] width 76 height 23
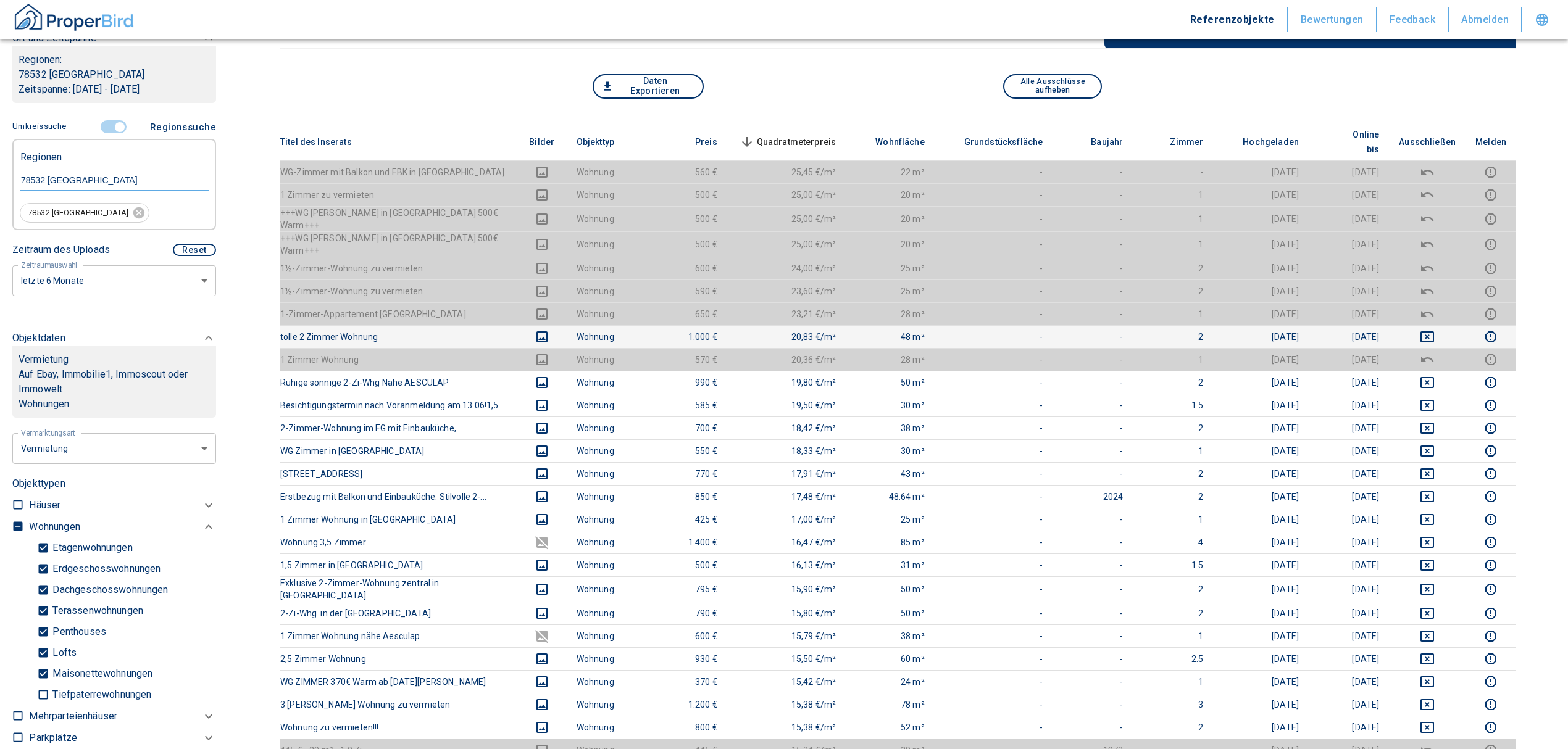
click at [1435, 329] on icon "deselect this listing" at bounding box center [1427, 336] width 15 height 15
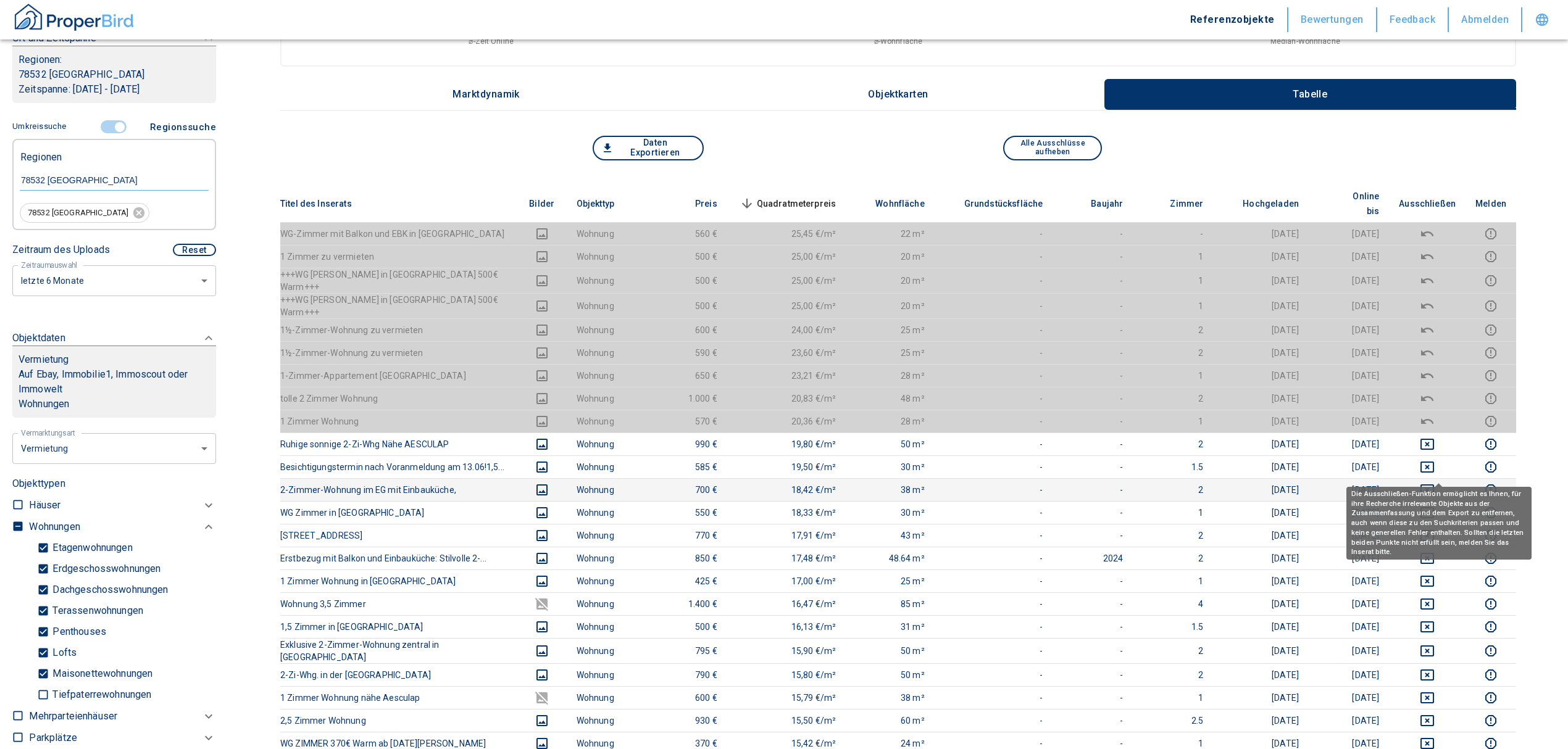
scroll to position [0, 0]
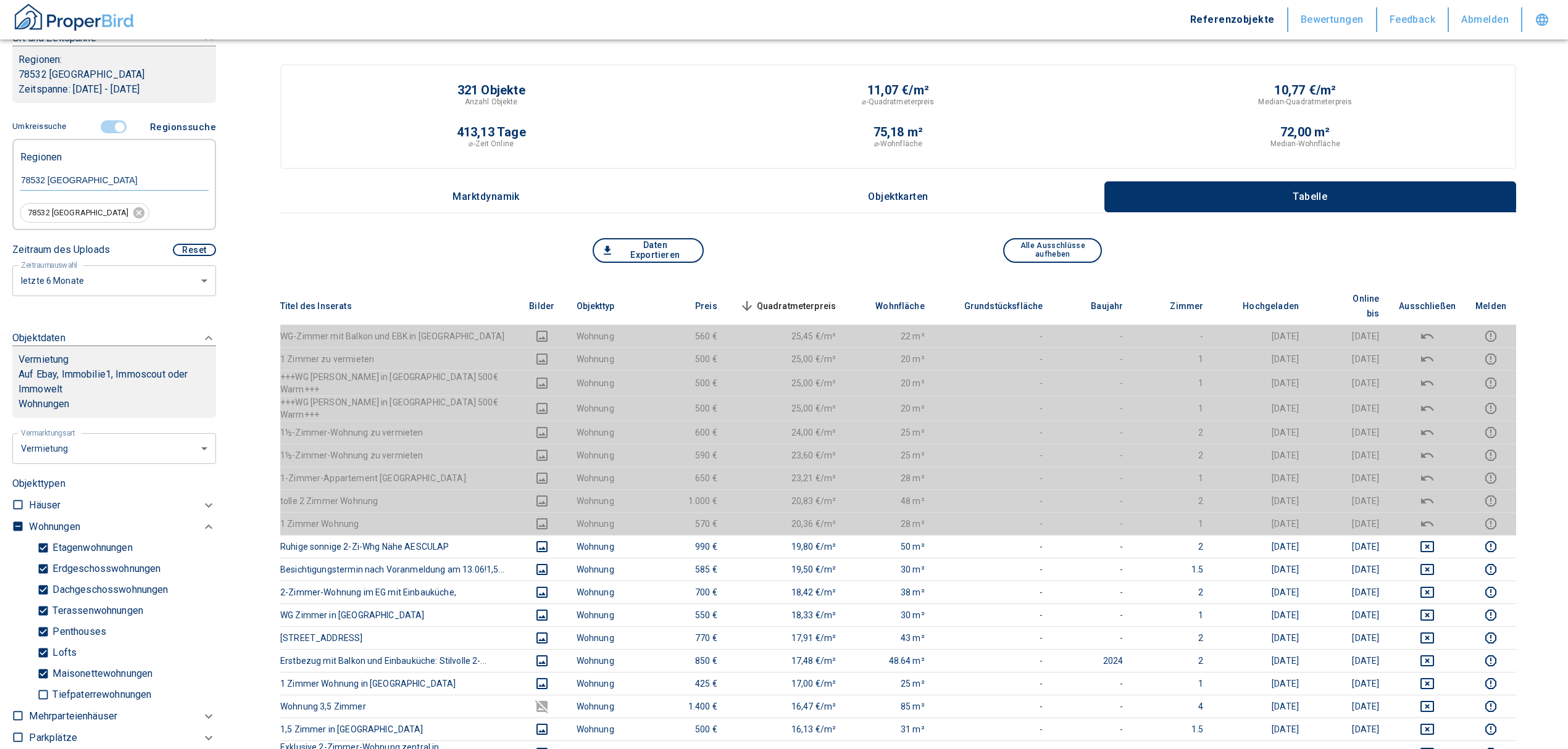
click at [827, 287] on th "Quadratmeterpreis sorted descending" at bounding box center [786, 306] width 119 height 37
click at [820, 298] on span "Quadratmeterpreis sorted descending" at bounding box center [787, 305] width 100 height 15
